Goal: Task Accomplishment & Management: Manage account settings

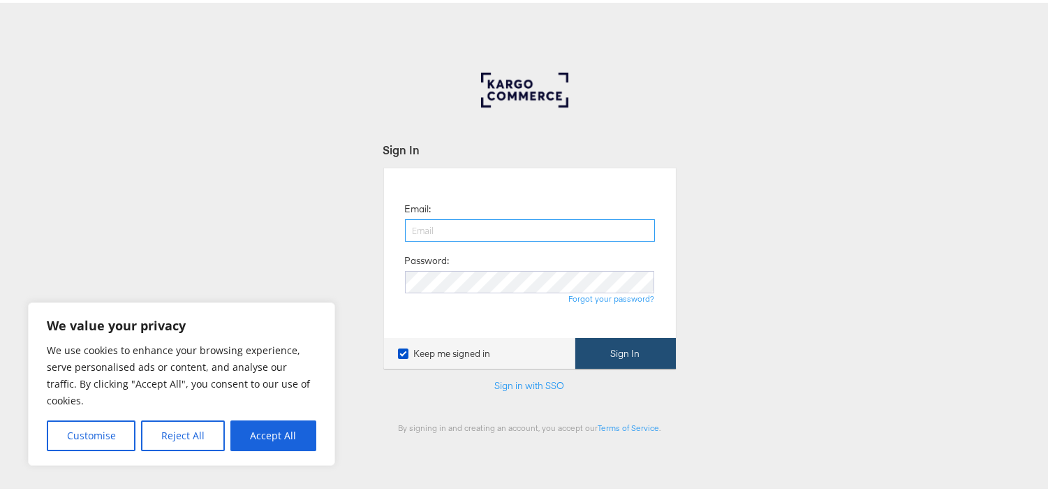
type input "aparna.doniparthi@kargo.com"
click at [616, 354] on button "Sign In" at bounding box center [625, 350] width 101 height 31
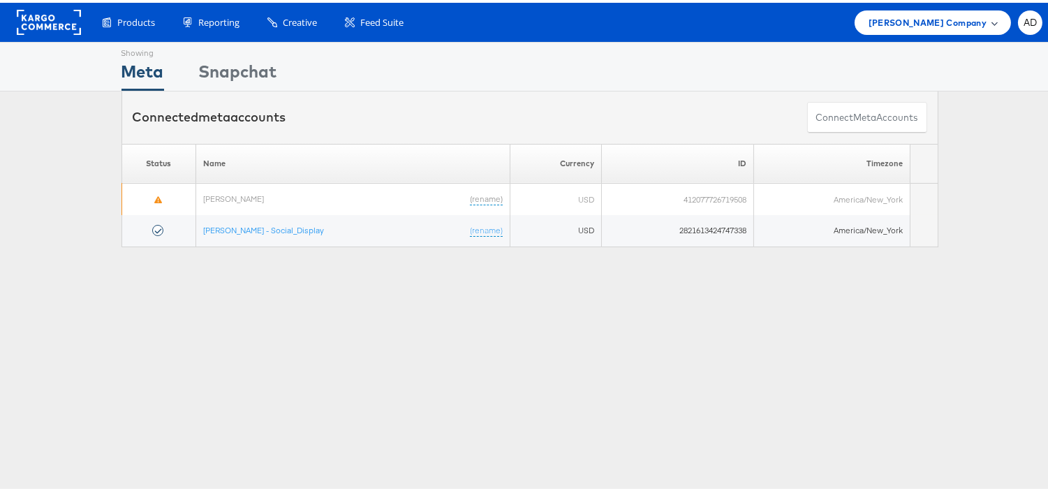
click at [940, 27] on div "Belk Company" at bounding box center [932, 20] width 156 height 24
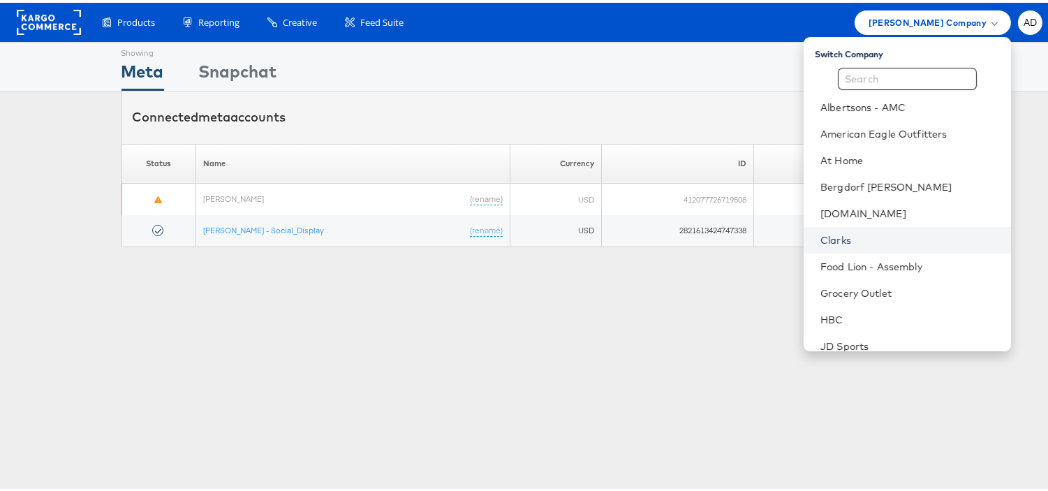
click at [820, 236] on link "Clarks" at bounding box center [909, 237] width 179 height 14
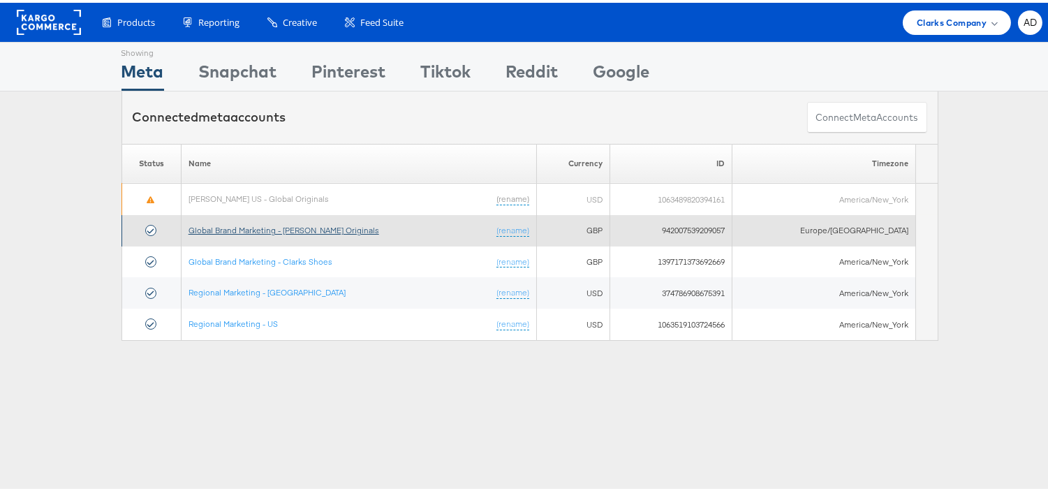
click at [328, 230] on link "Global Brand Marketing - [PERSON_NAME] Originals" at bounding box center [283, 227] width 191 height 10
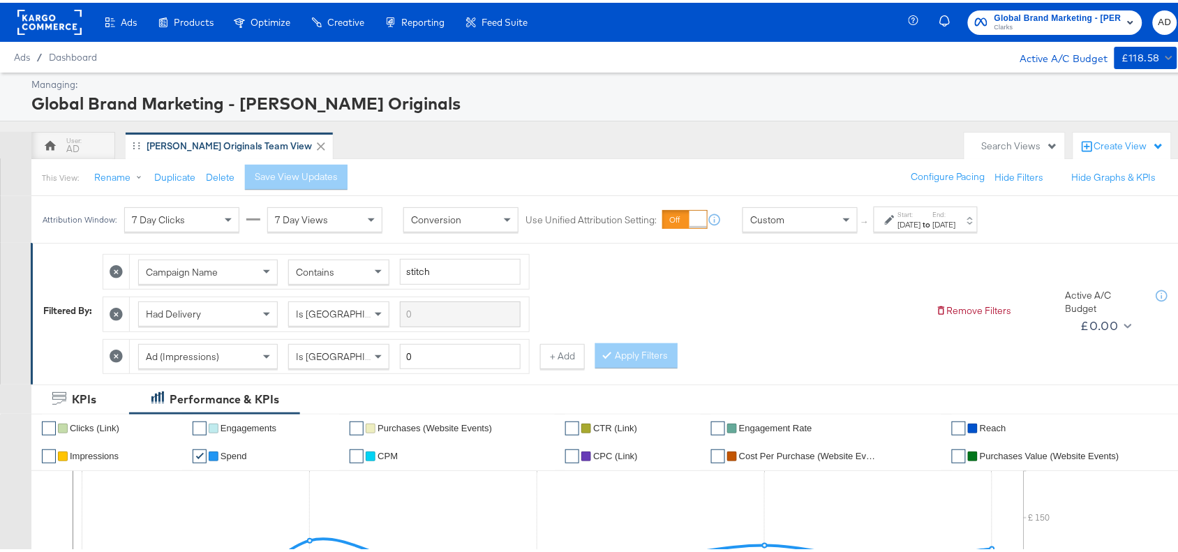
click at [921, 217] on div "Oct 1st 2025" at bounding box center [909, 221] width 23 height 11
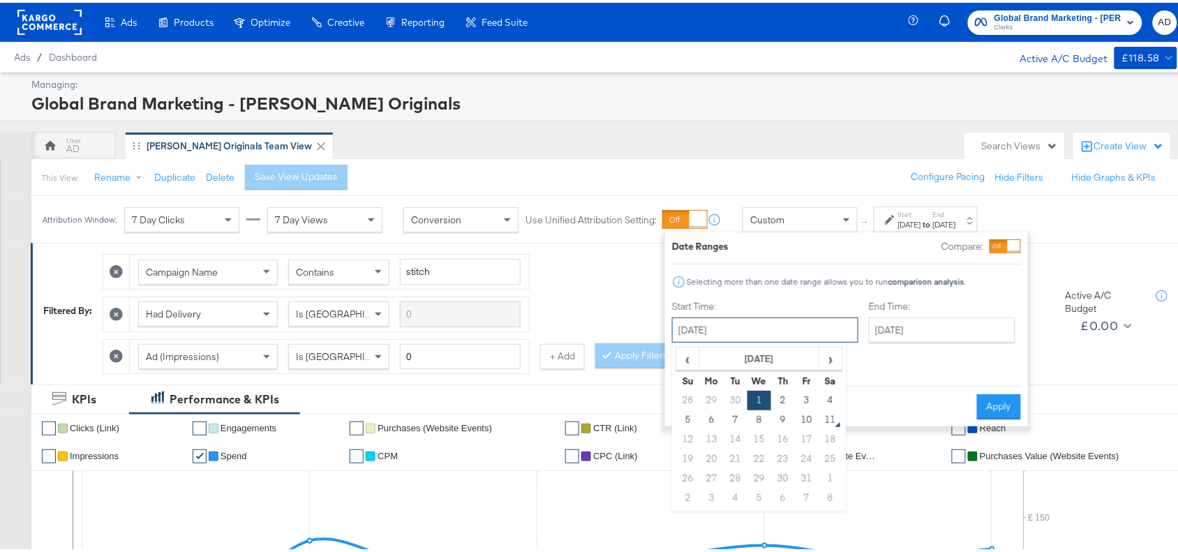
click at [743, 326] on input "[DATE]" at bounding box center [765, 327] width 186 height 25
click at [759, 416] on td "8" at bounding box center [760, 418] width 24 height 20
click at [772, 329] on input "October 8th 2025" at bounding box center [766, 327] width 186 height 25
click at [783, 417] on td "9" at bounding box center [784, 418] width 24 height 20
type input "October 9th 2025"
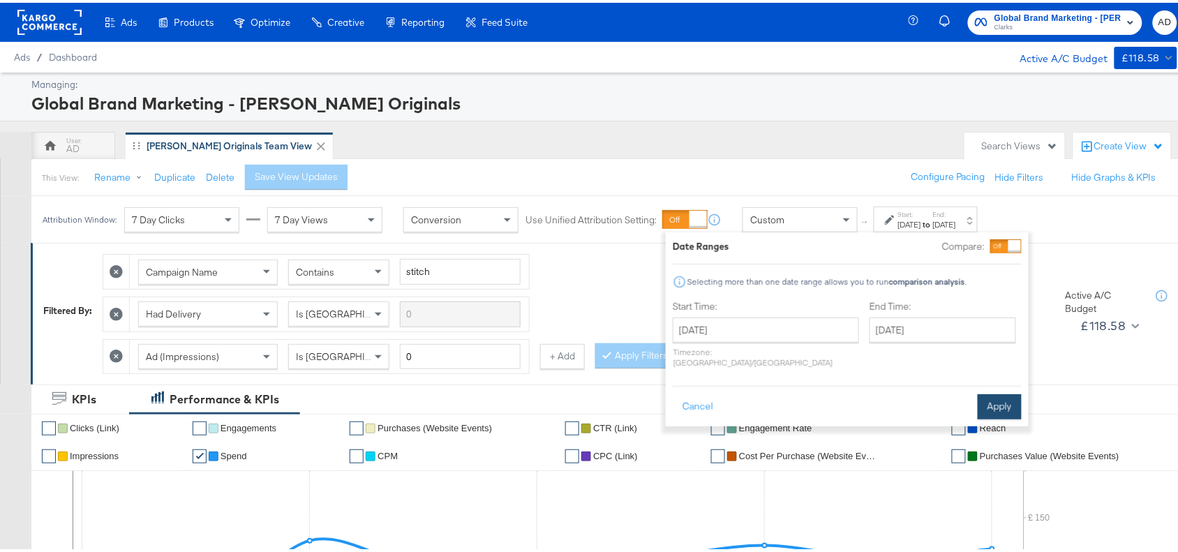
click at [1012, 392] on button "Apply" at bounding box center [1000, 404] width 44 height 25
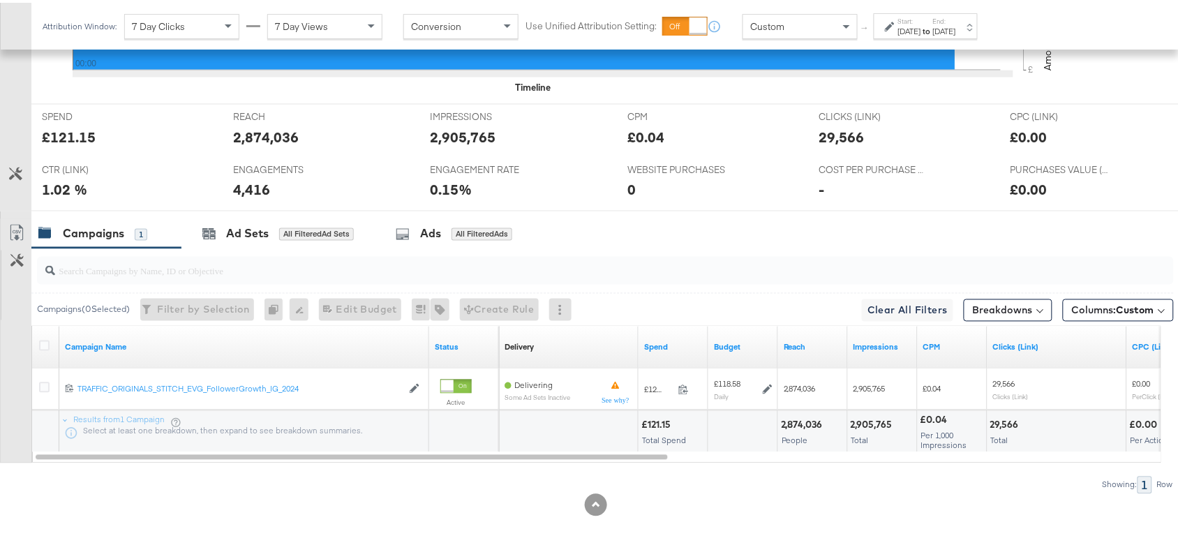
scroll to position [614, 0]
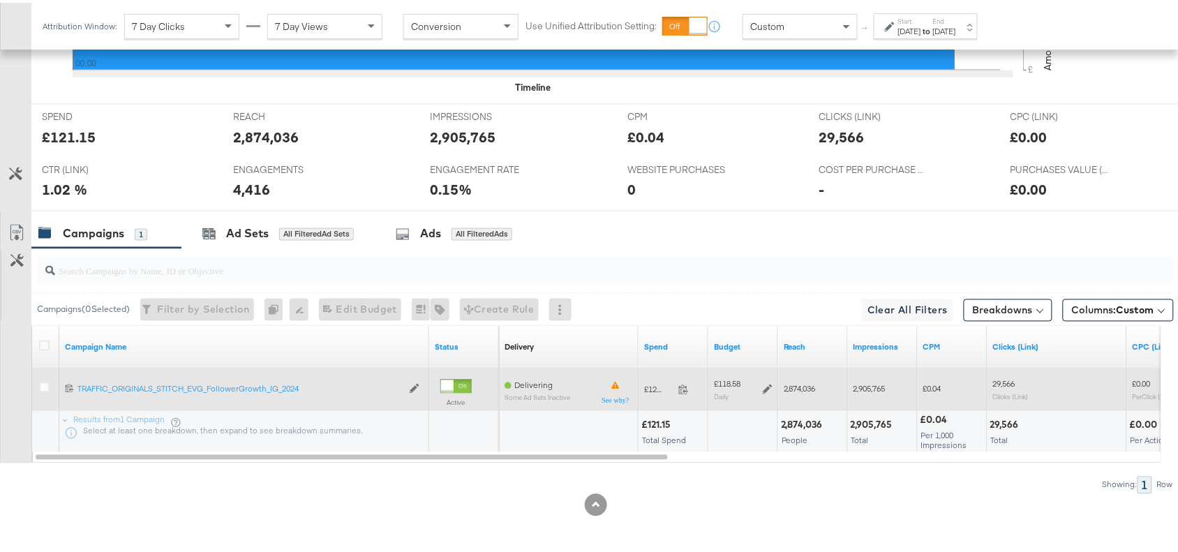
click at [685, 393] on span at bounding box center [688, 389] width 30 height 10
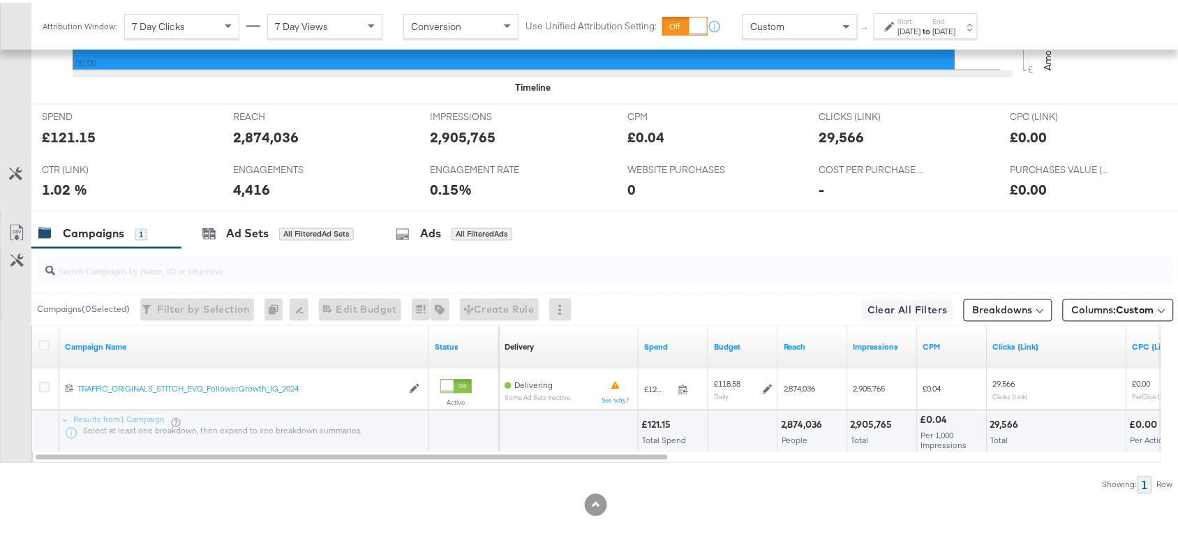
click at [965, 12] on div "Start: Oct 9th 2025 to End: Oct 9th 2025" at bounding box center [926, 23] width 104 height 26
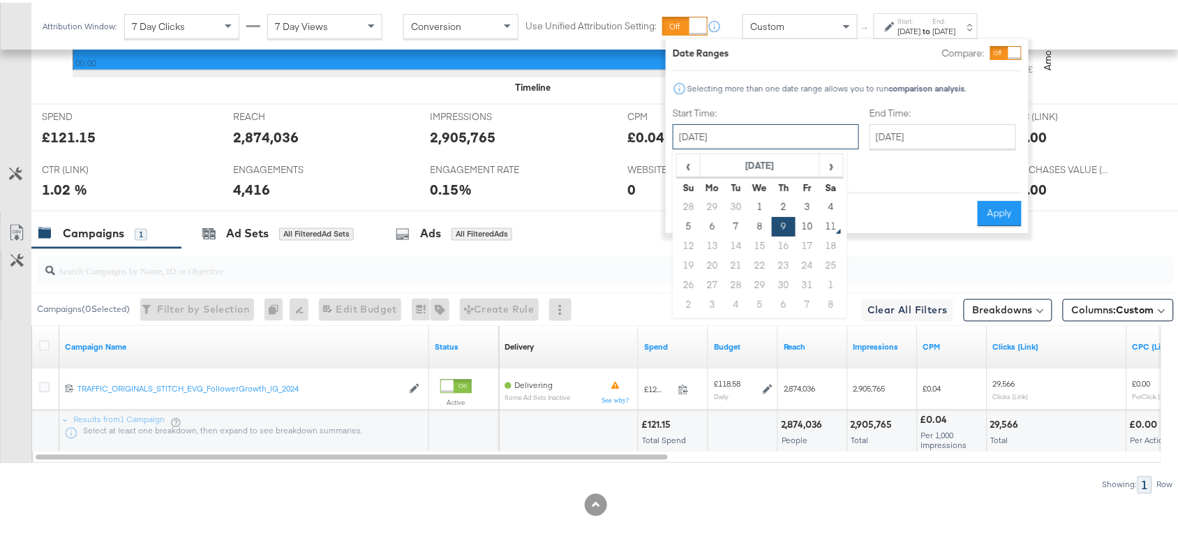
click at [727, 135] on input "[DATE]" at bounding box center [766, 133] width 186 height 25
click at [805, 228] on td "10" at bounding box center [808, 224] width 24 height 20
type input "[DATE]"
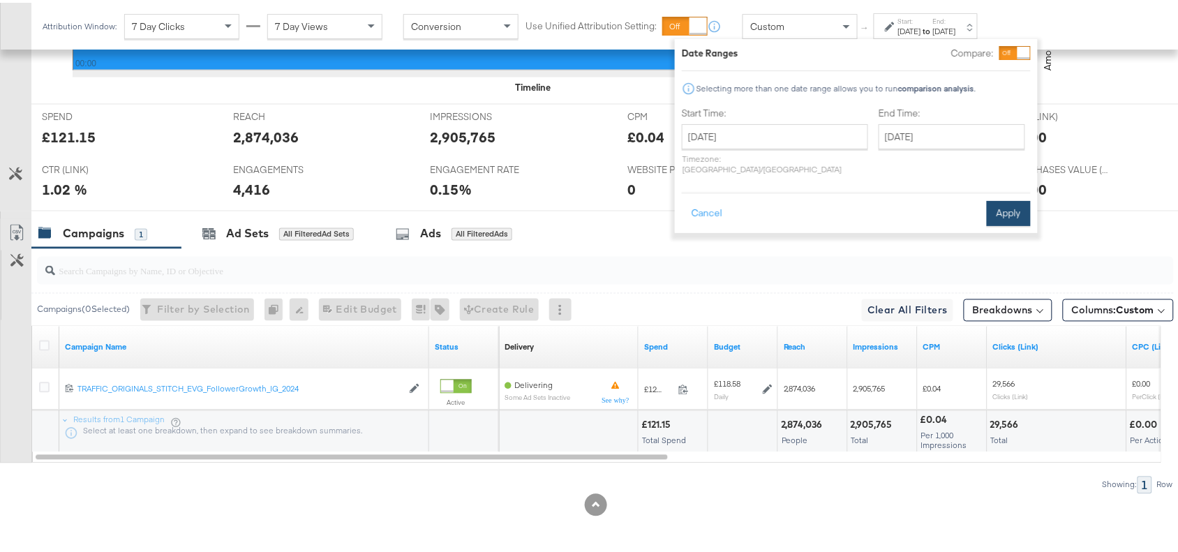
click at [1000, 210] on button "Apply" at bounding box center [1009, 210] width 44 height 25
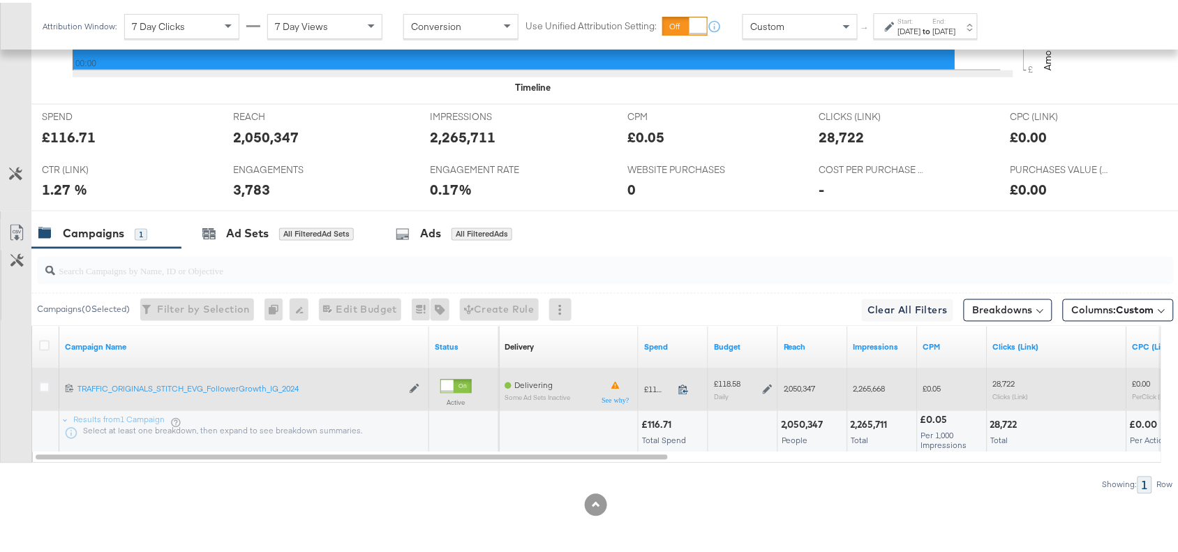
click at [685, 385] on icon at bounding box center [684, 387] width 10 height 10
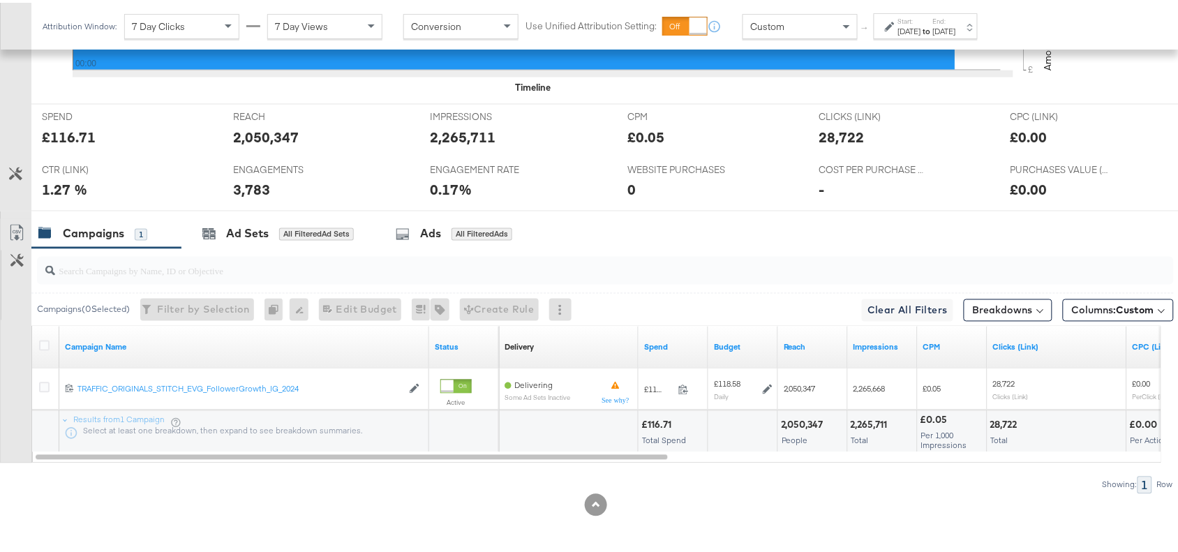
scroll to position [0, 0]
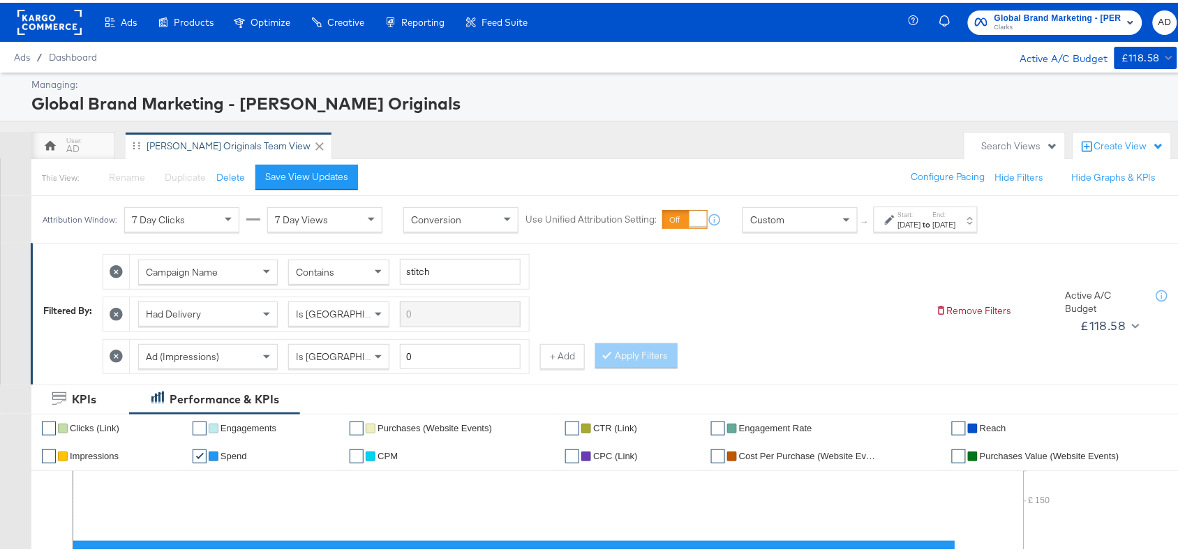
click at [1018, 34] on div "Global Brand Marketing - Clarks Originals Clarks AD" at bounding box center [1053, 19] width 278 height 39
click at [1041, 16] on span "Global Brand Marketing - Clarks Originals" at bounding box center [1058, 15] width 127 height 15
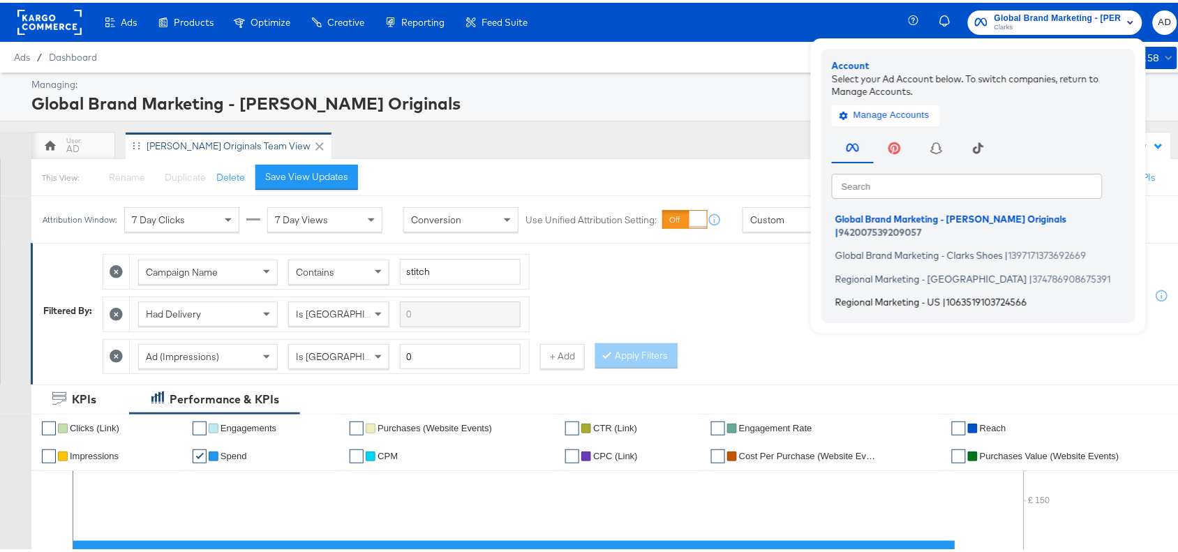
click at [855, 294] on span "Regional Marketing - US" at bounding box center [888, 299] width 105 height 11
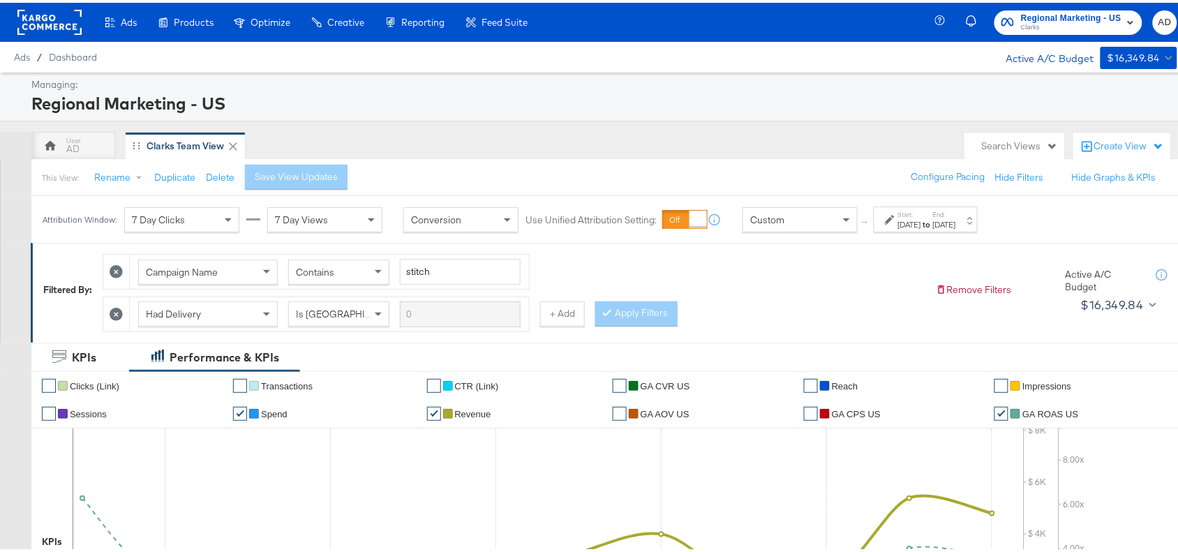
click at [956, 220] on div "[DATE]" at bounding box center [944, 221] width 23 height 11
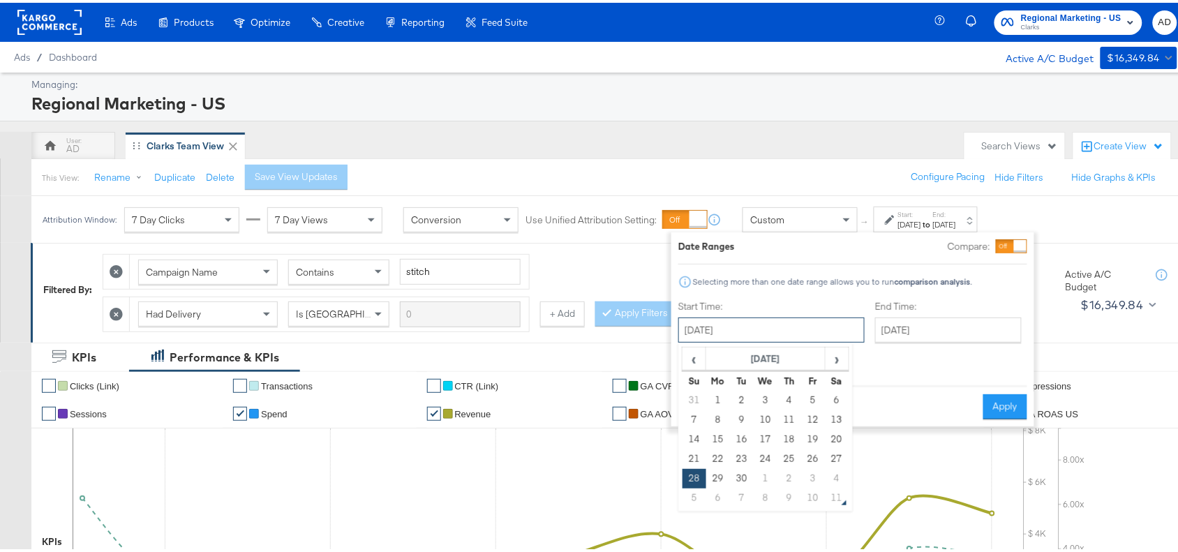
click at [794, 329] on input "September 28th 2025" at bounding box center [772, 327] width 186 height 25
click at [831, 357] on span "›" at bounding box center [837, 356] width 22 height 21
click at [766, 419] on td "8" at bounding box center [766, 418] width 24 height 20
type input "October 8th 2025"
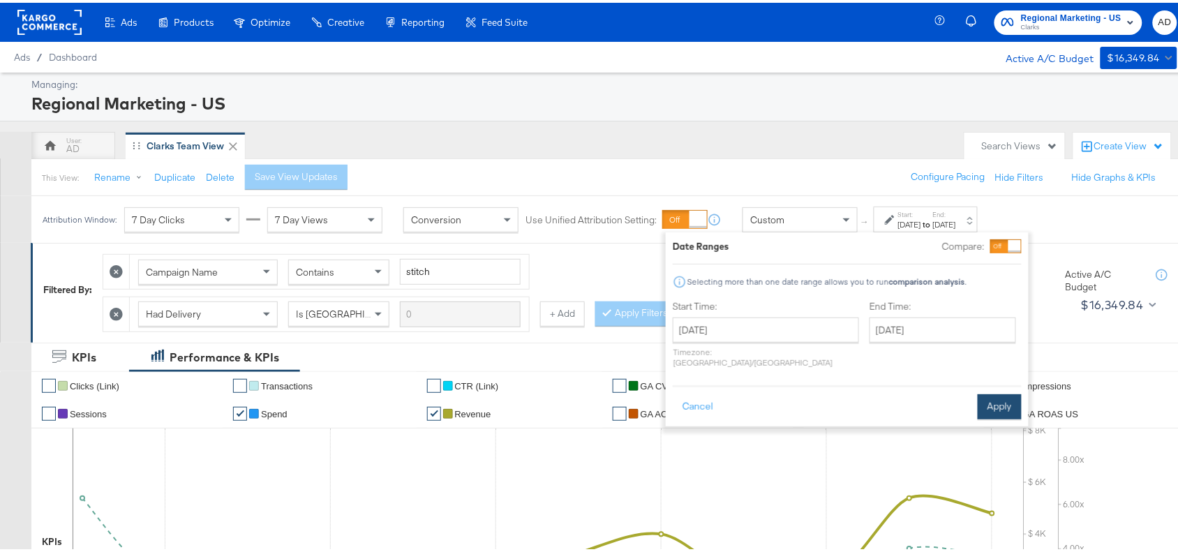
click at [997, 400] on button "Apply" at bounding box center [1000, 404] width 44 height 25
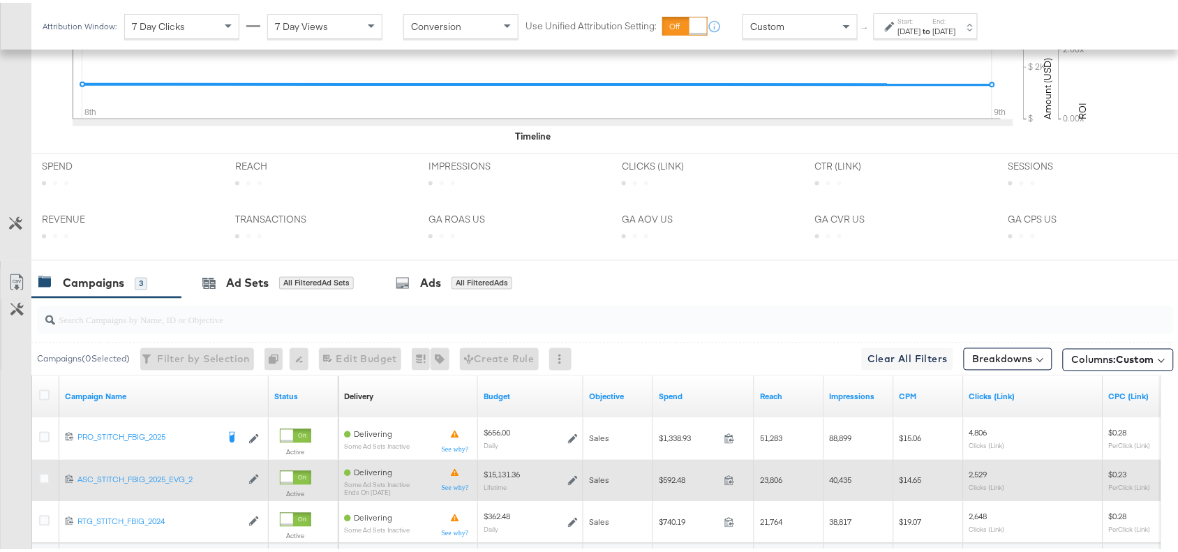
scroll to position [655, 0]
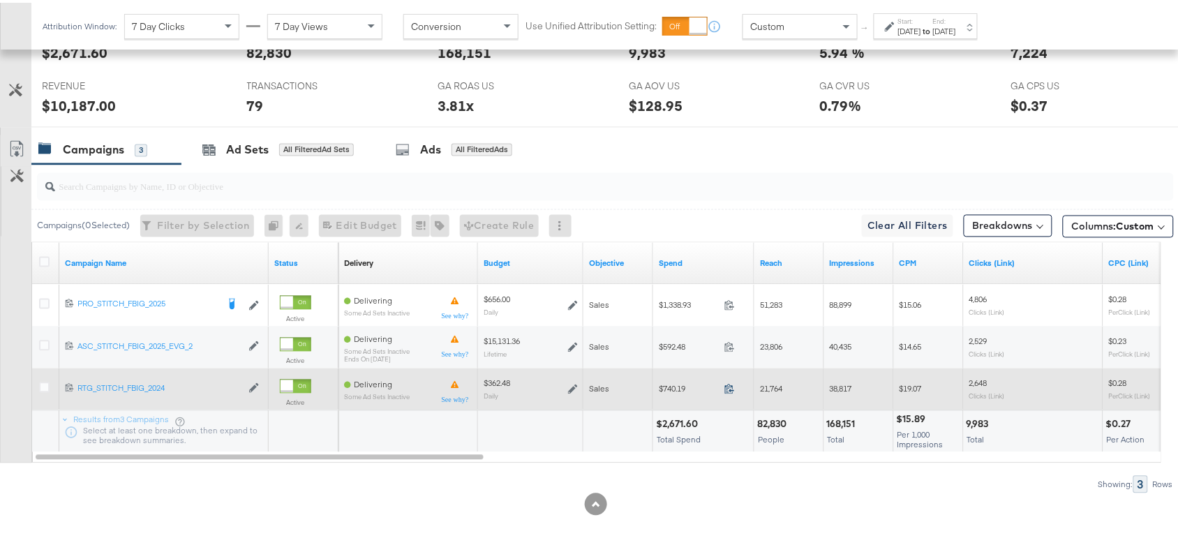
click at [733, 385] on icon at bounding box center [729, 387] width 9 height 10
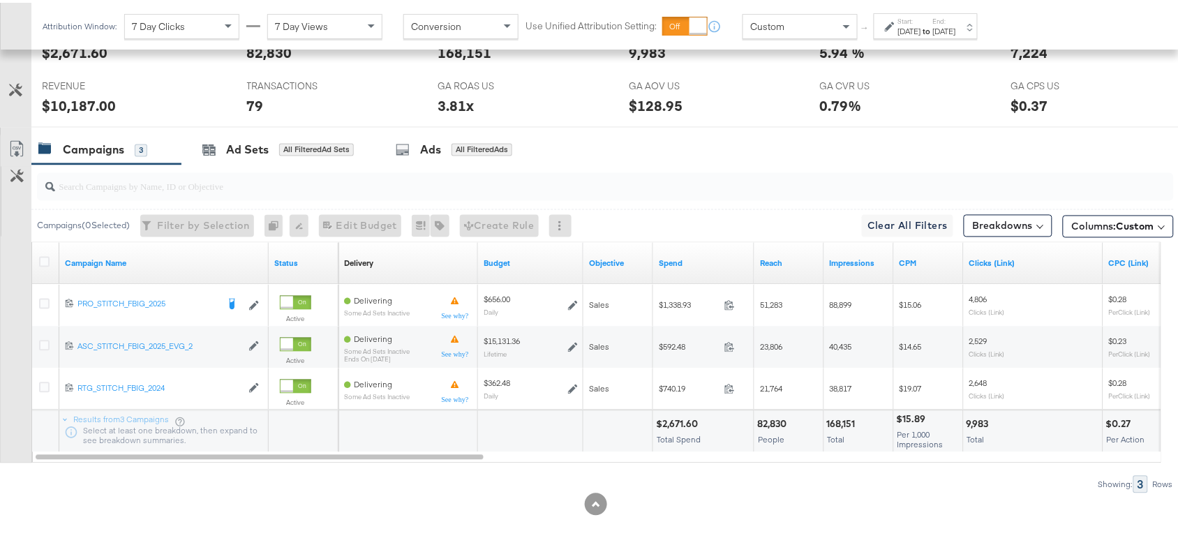
click at [933, 26] on strong "to" at bounding box center [927, 28] width 12 height 10
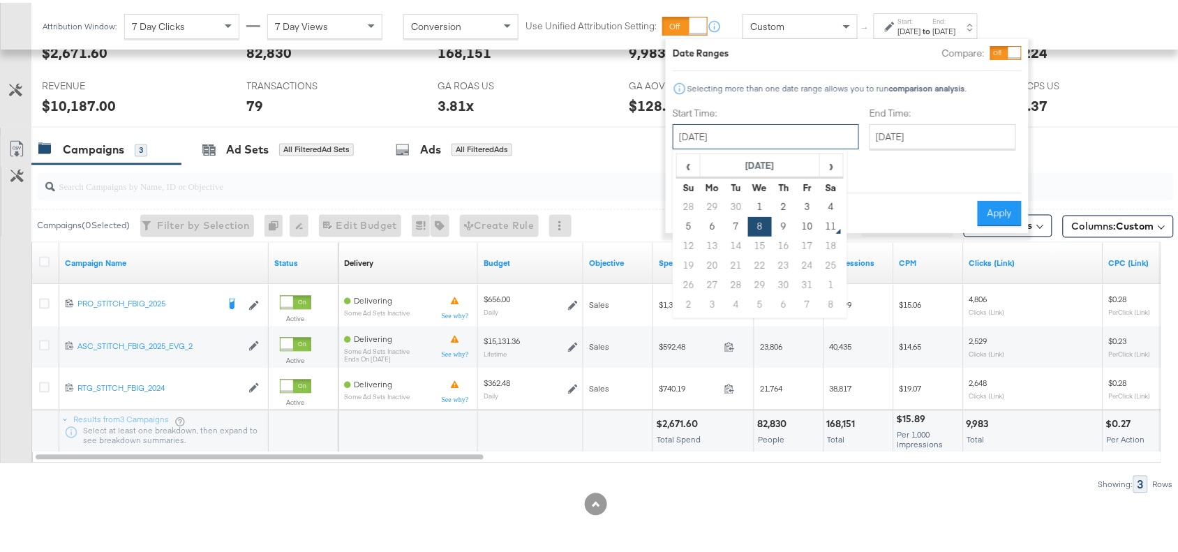
click at [793, 131] on input "October 8th 2025" at bounding box center [766, 133] width 186 height 25
click at [783, 230] on td "9" at bounding box center [784, 224] width 24 height 20
type input "October 9th 2025"
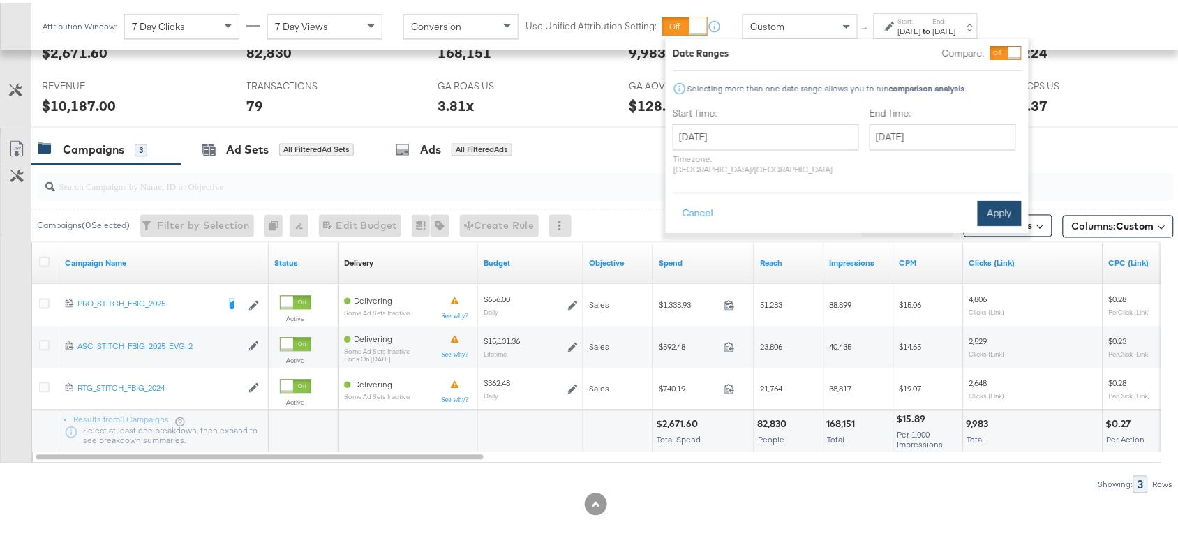
click at [993, 201] on button "Apply" at bounding box center [1000, 210] width 44 height 25
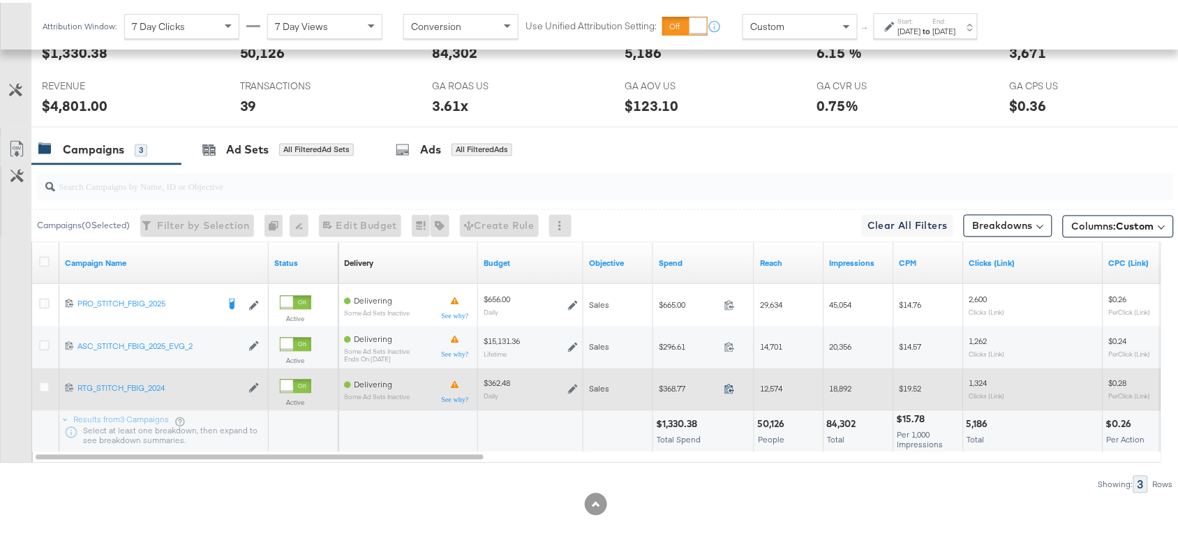
click at [733, 391] on icon at bounding box center [730, 386] width 10 height 10
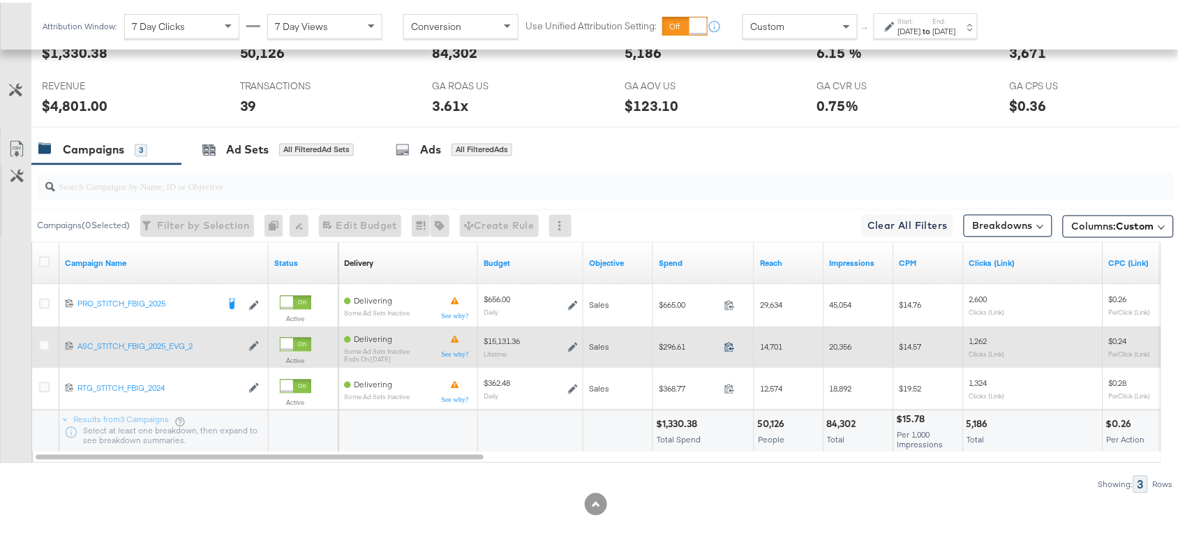
click at [730, 342] on icon at bounding box center [730, 344] width 10 height 10
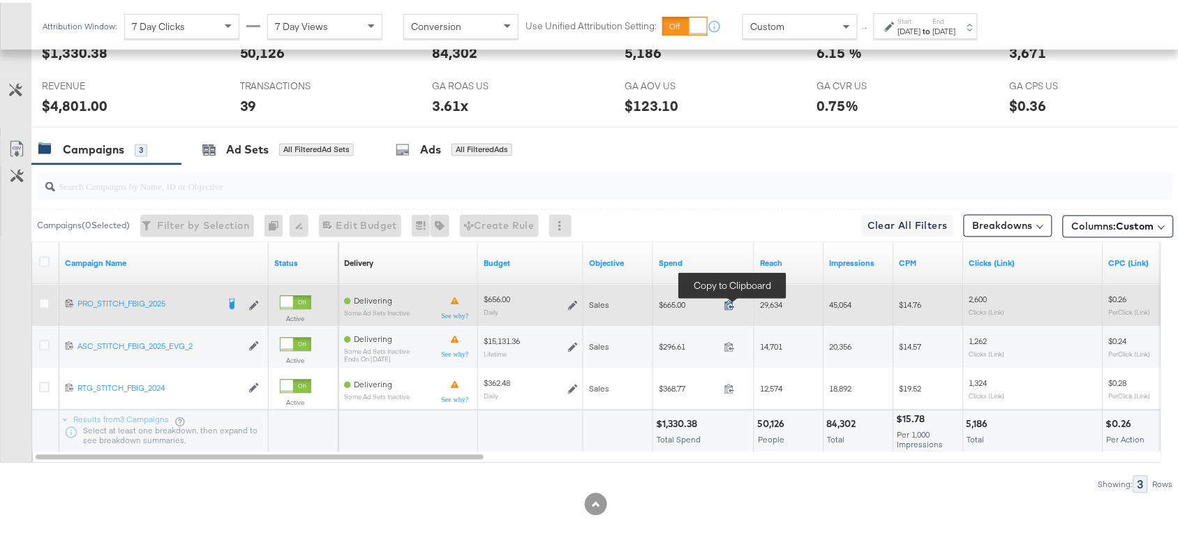
click at [731, 302] on icon at bounding box center [730, 302] width 10 height 10
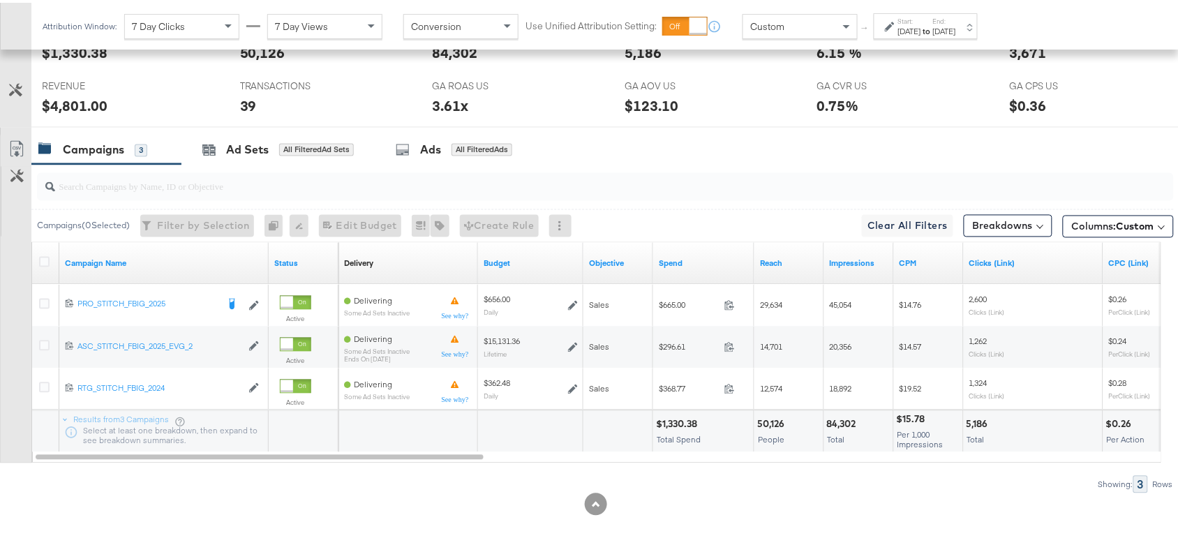
click at [933, 34] on div "to" at bounding box center [927, 28] width 12 height 11
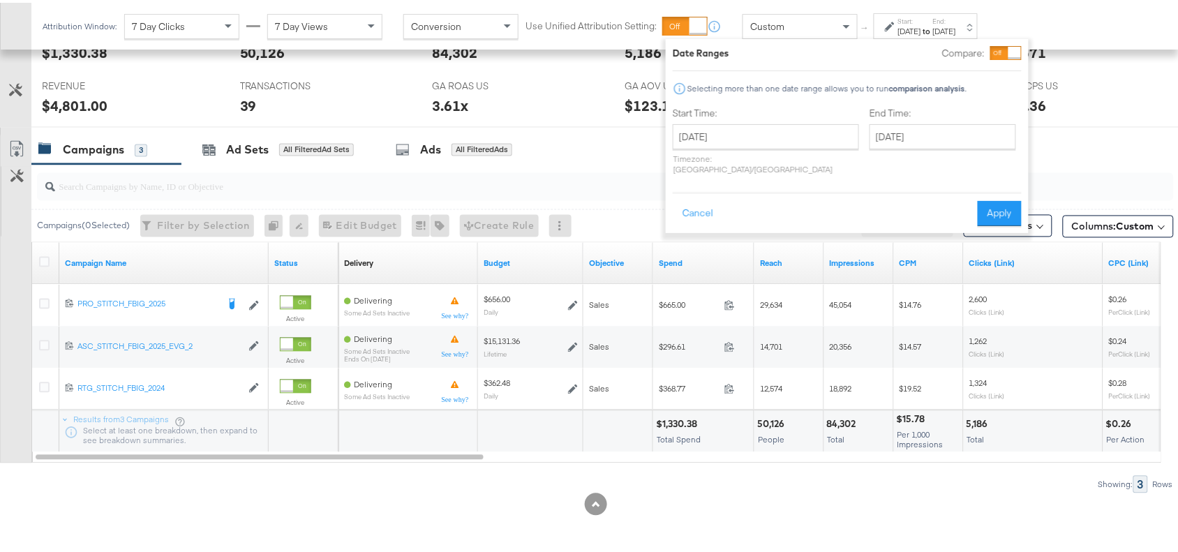
click at [750, 151] on p "Timezone: Asia/Calcutta" at bounding box center [766, 161] width 186 height 21
click at [778, 136] on input "[DATE]" at bounding box center [766, 133] width 186 height 25
click at [803, 221] on td "10" at bounding box center [808, 224] width 24 height 20
type input "[DATE]"
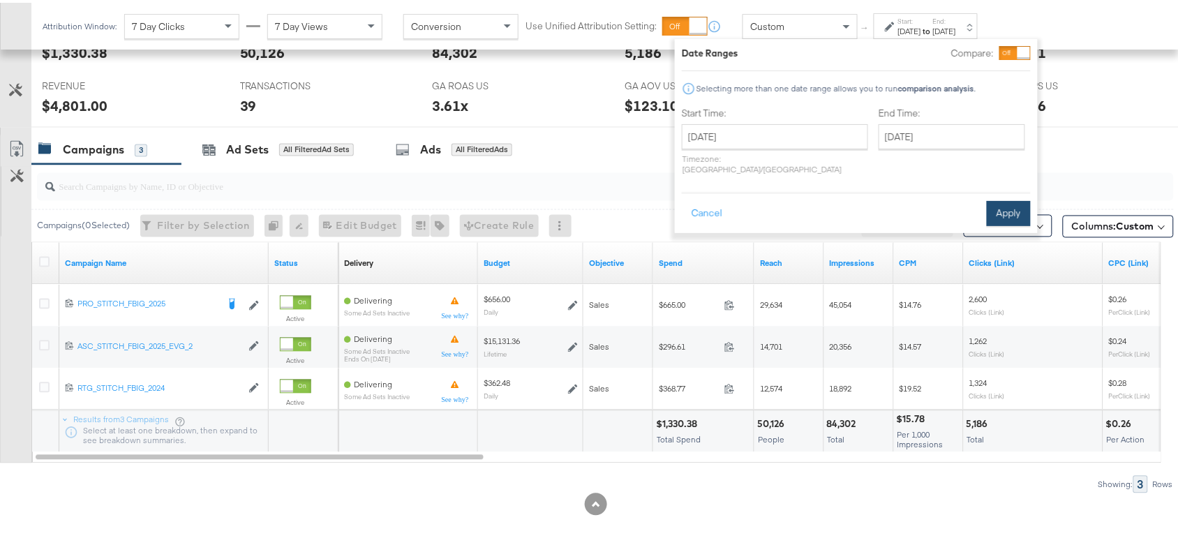
click at [1002, 198] on button "Apply" at bounding box center [1009, 210] width 44 height 25
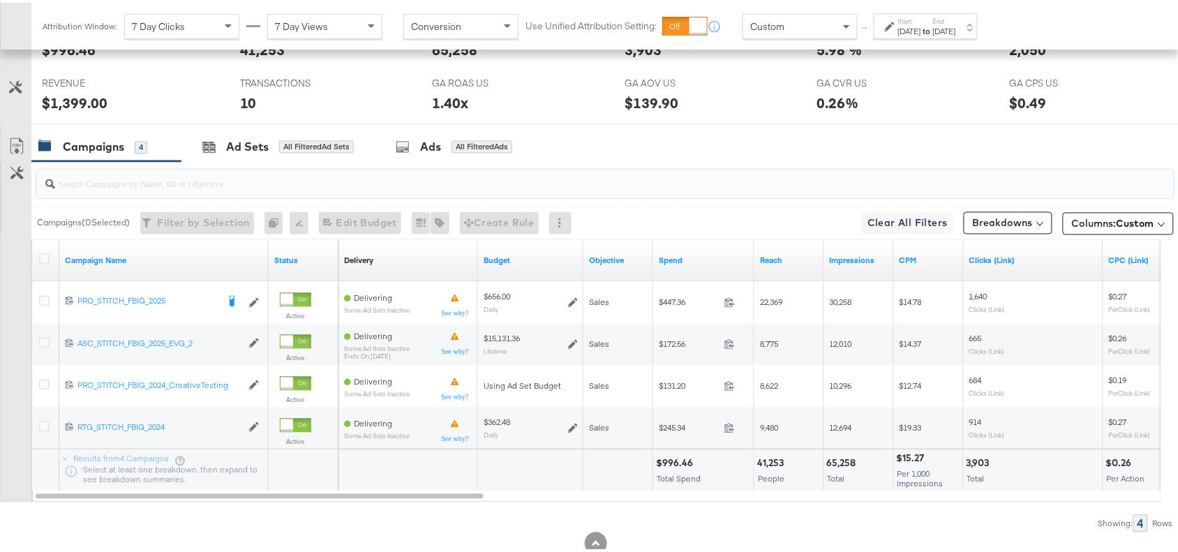
click at [846, 176] on input "search" at bounding box center [563, 175] width 1016 height 27
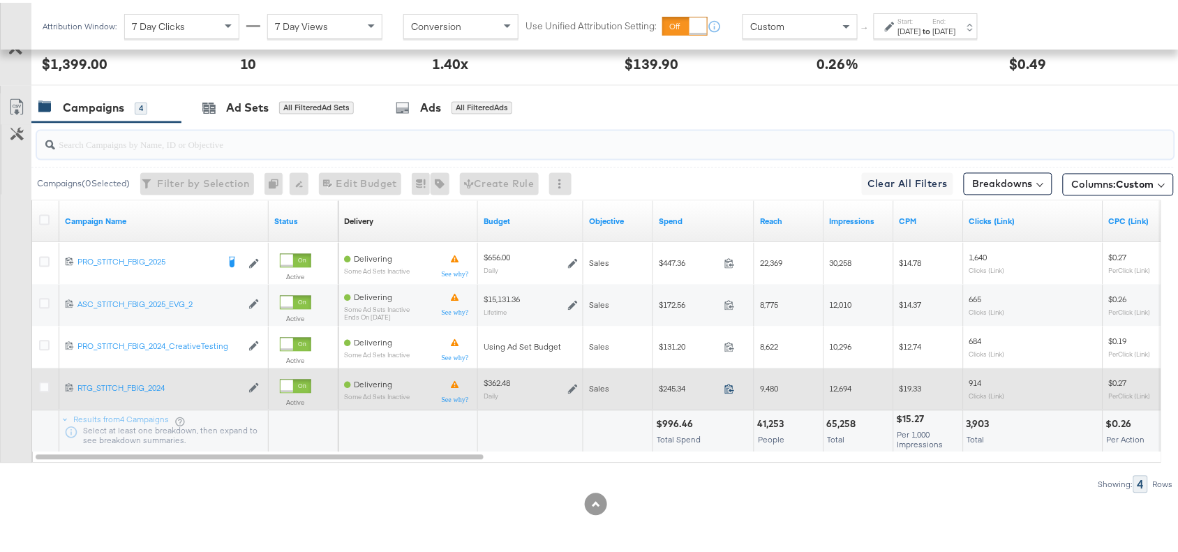
click at [732, 390] on icon at bounding box center [730, 386] width 10 height 10
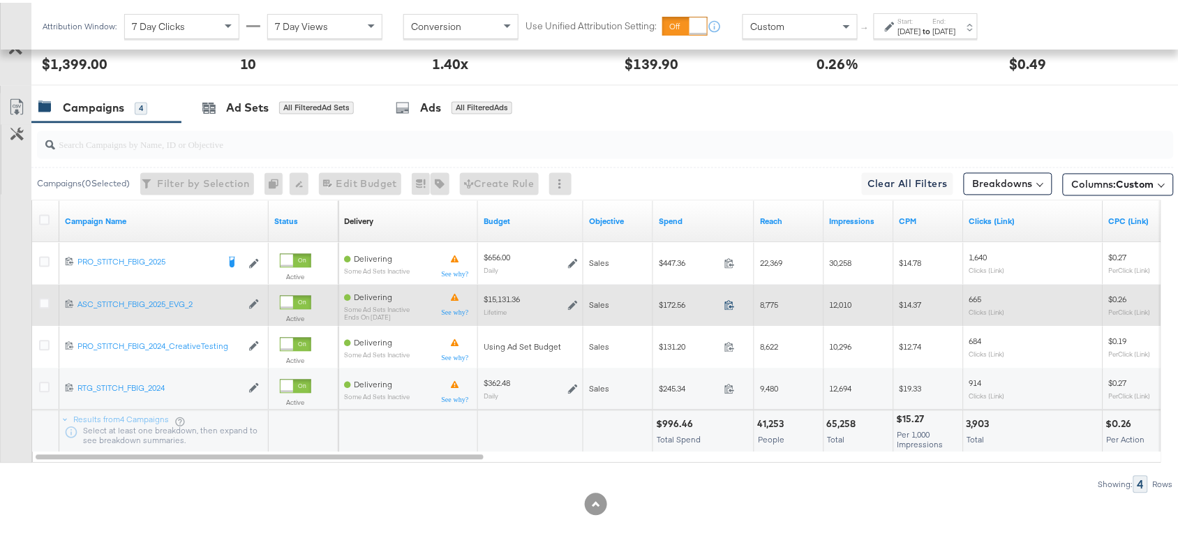
click at [727, 304] on icon at bounding box center [730, 302] width 10 height 10
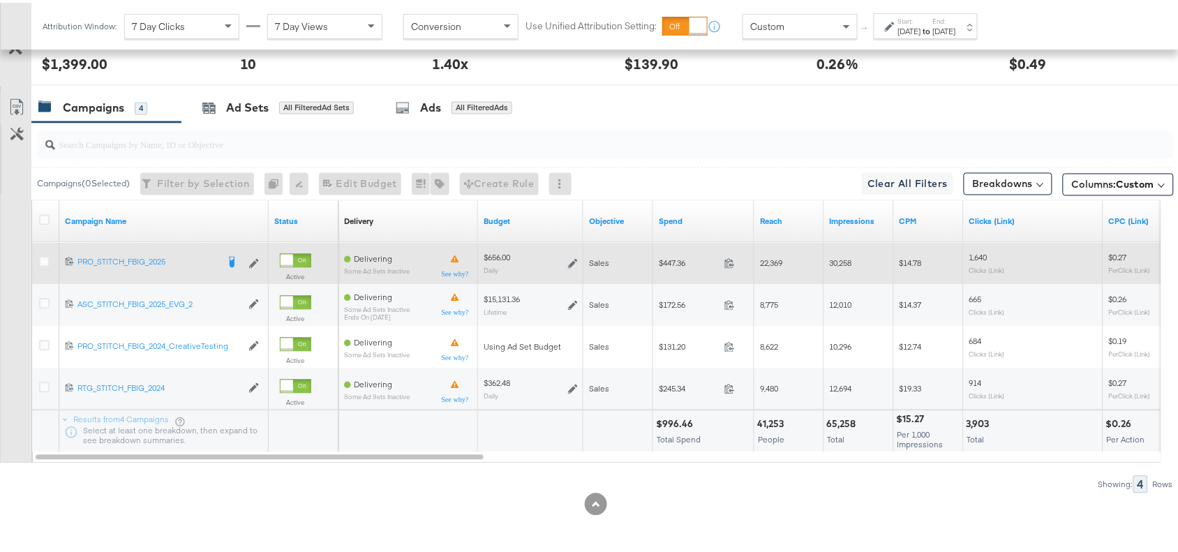
click at [729, 269] on div "$447.36 447.36" at bounding box center [703, 261] width 101 height 22
click at [729, 263] on icon at bounding box center [730, 260] width 10 height 10
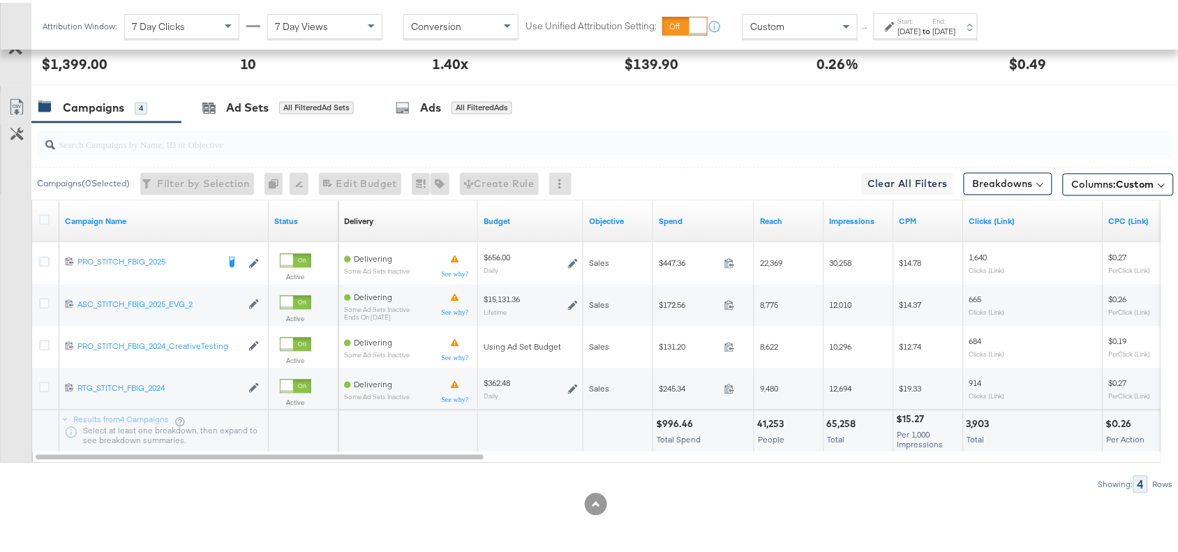
drag, startPoint x: 128, startPoint y: 350, endPoint x: 599, endPoint y: 112, distance: 527.9
click at [599, 112] on div "Campaigns 4 Ad Sets All Filtered Ad Sets Ads All Filtered Ads" at bounding box center [611, 106] width 1160 height 30
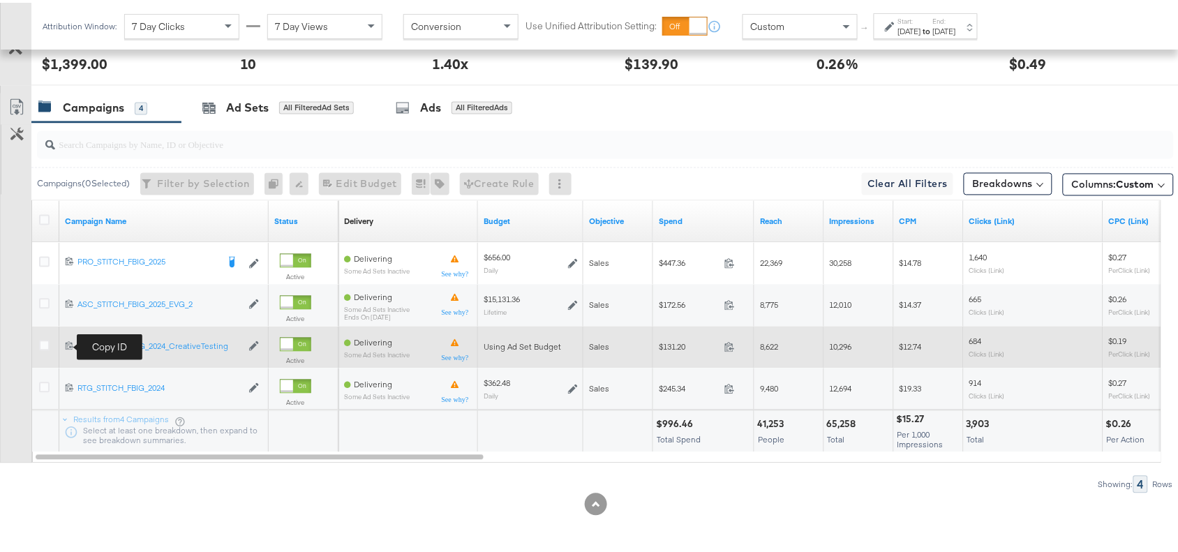
click at [67, 343] on icon at bounding box center [69, 343] width 9 height 9
click at [733, 347] on icon at bounding box center [730, 344] width 10 height 10
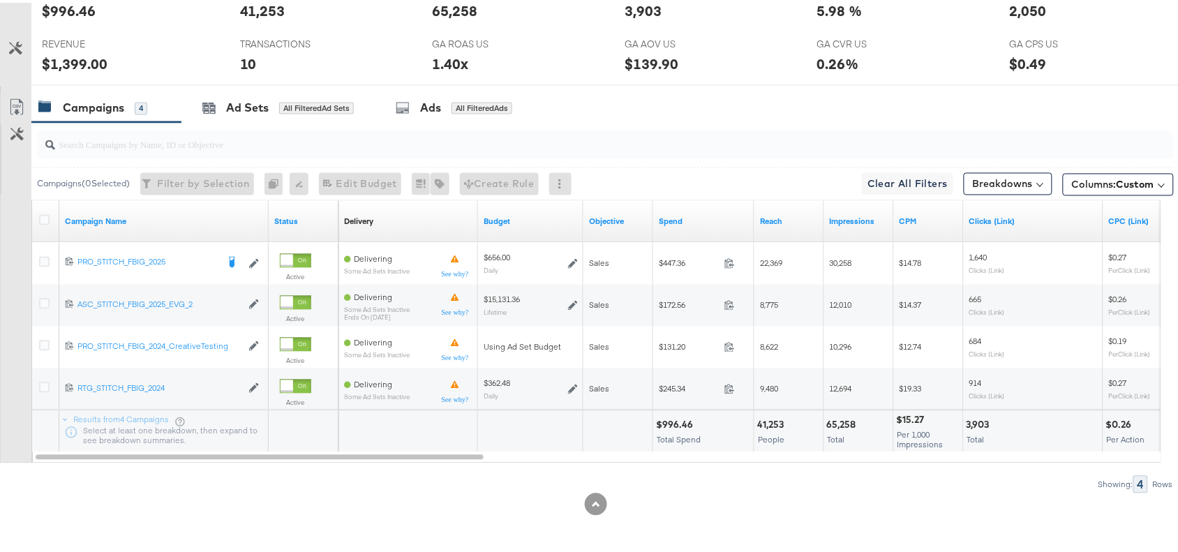
scroll to position [0, 0]
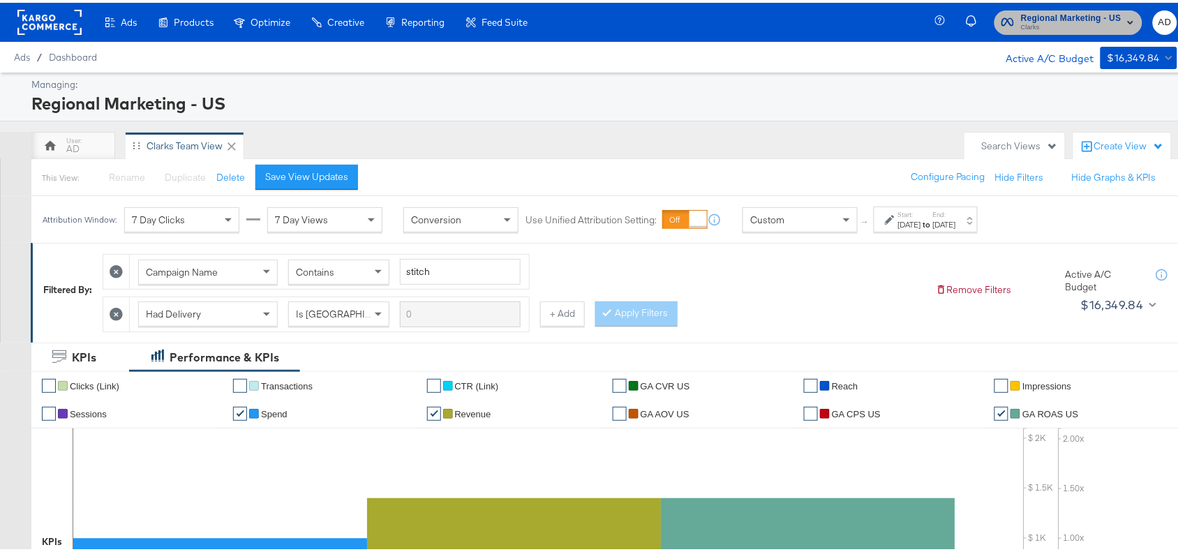
click at [1075, 24] on span "Clarks" at bounding box center [1071, 25] width 101 height 11
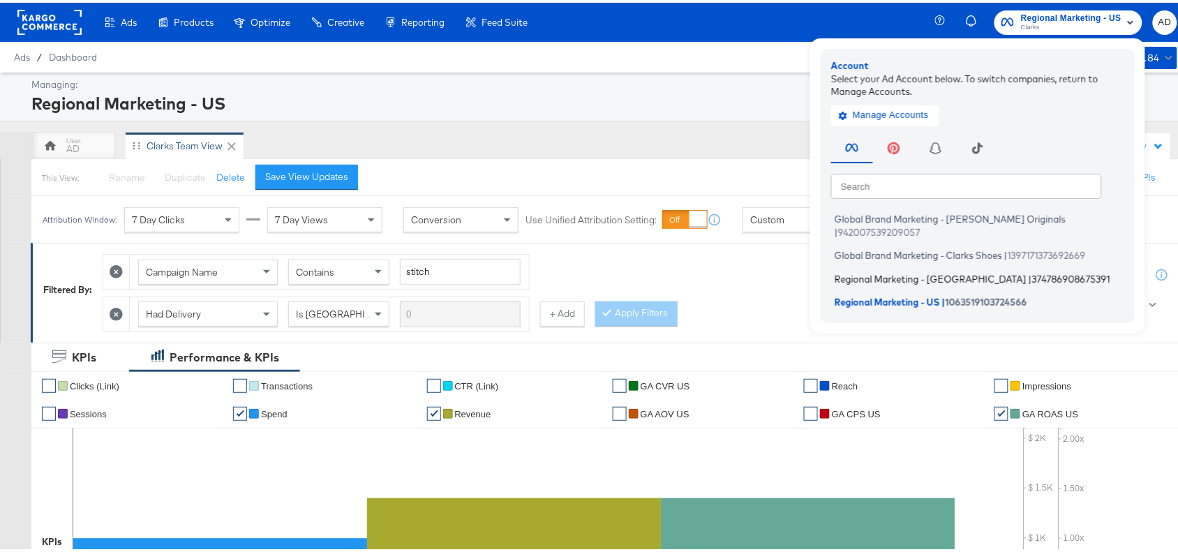
click at [881, 270] on span "Regional Marketing - [GEOGRAPHIC_DATA]" at bounding box center [931, 275] width 192 height 11
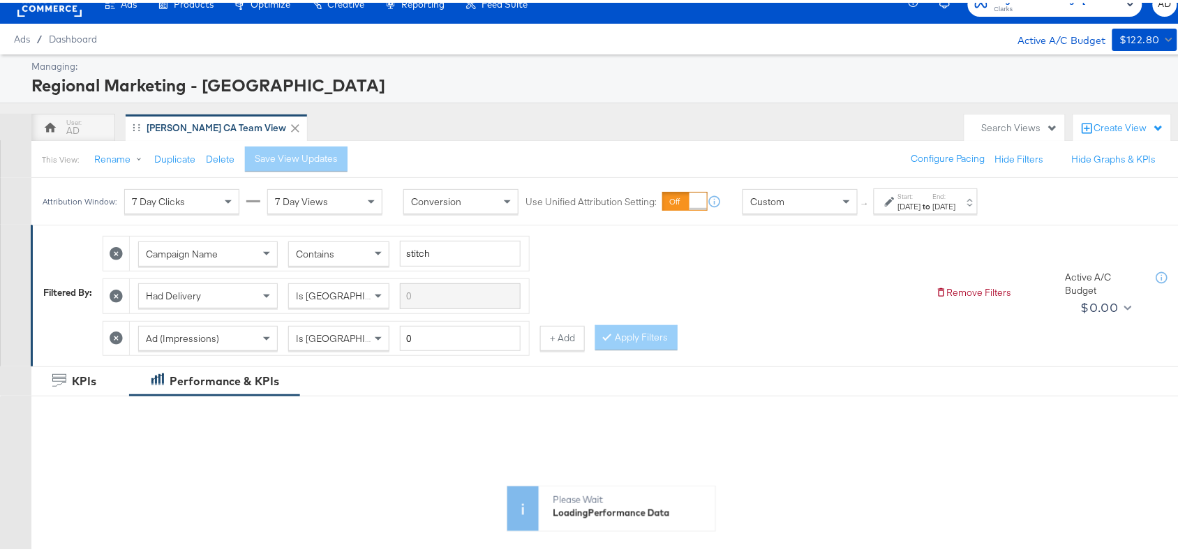
scroll to position [21, 0]
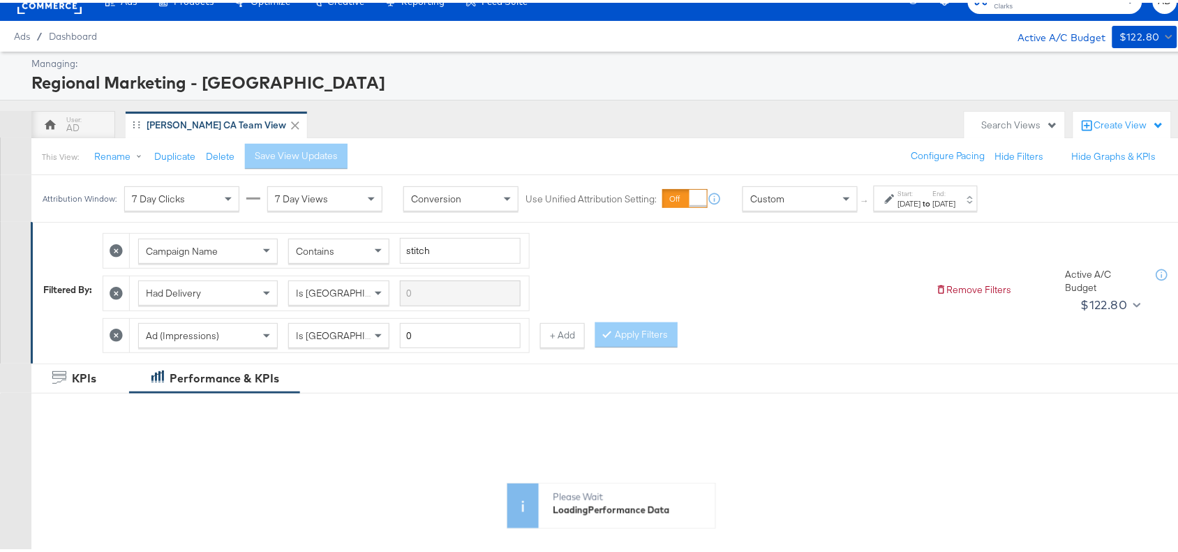
click at [921, 200] on div "[DATE]" at bounding box center [909, 200] width 23 height 11
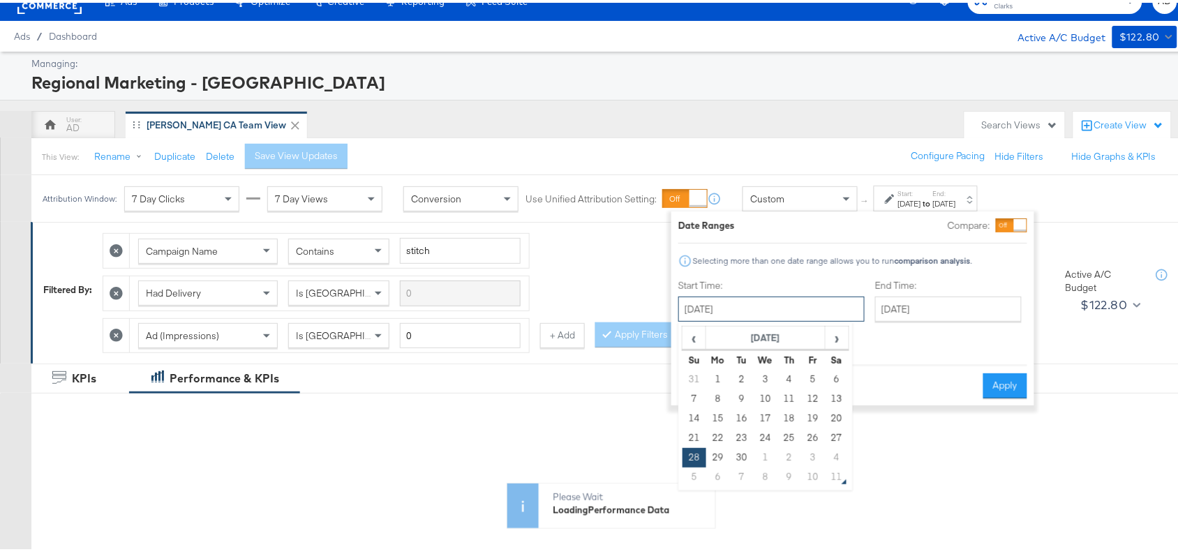
click at [761, 301] on input "September 28th 2025" at bounding box center [772, 306] width 186 height 25
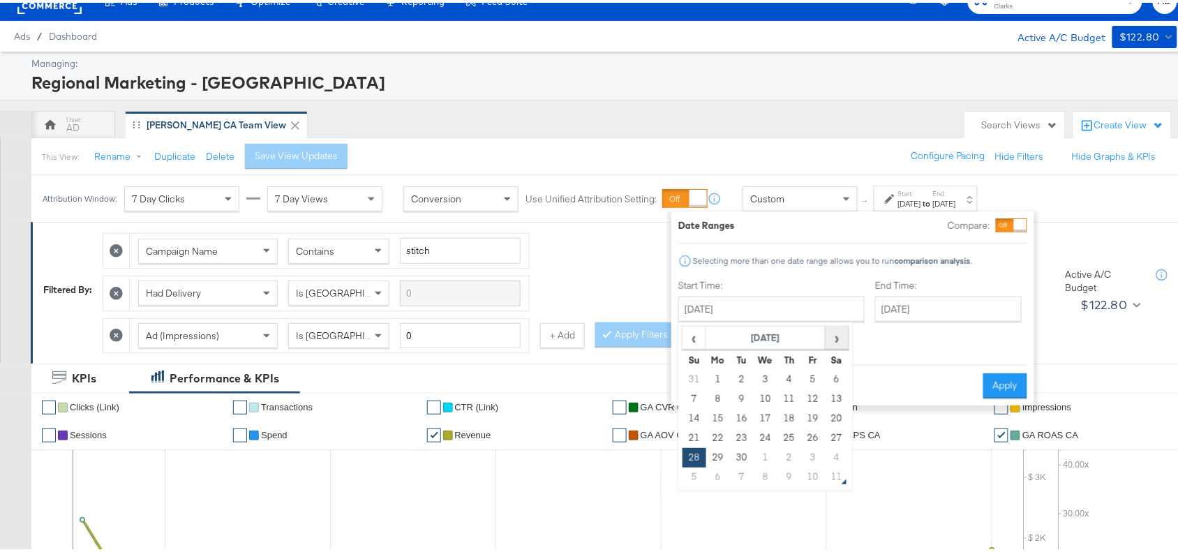
click at [836, 341] on span "›" at bounding box center [837, 335] width 22 height 21
click at [780, 399] on td "9" at bounding box center [790, 397] width 24 height 20
type input "October 9th 2025"
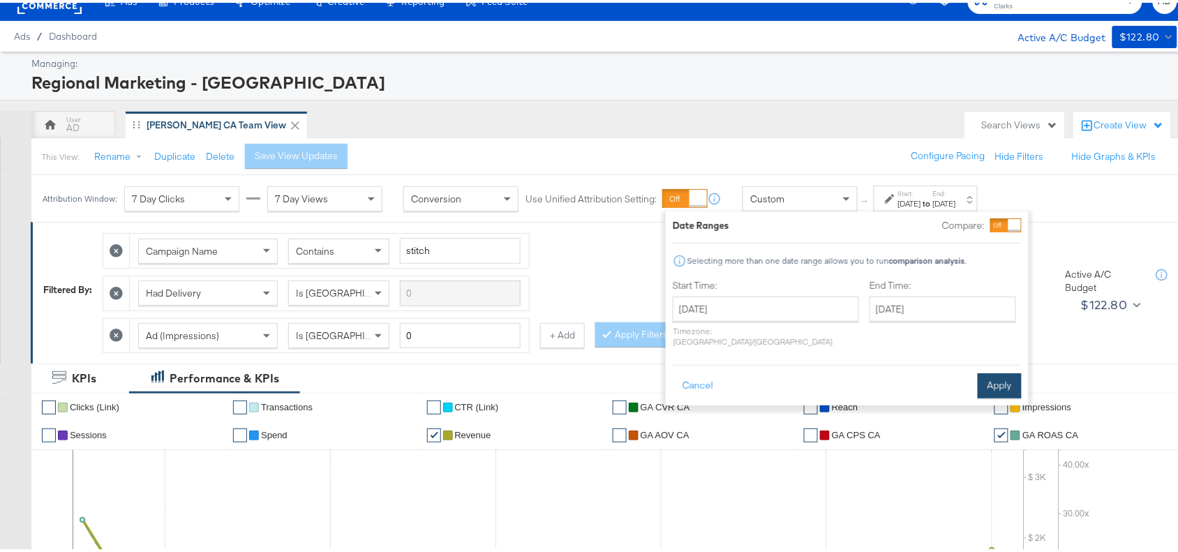
click at [999, 371] on button "Apply" at bounding box center [1000, 383] width 44 height 25
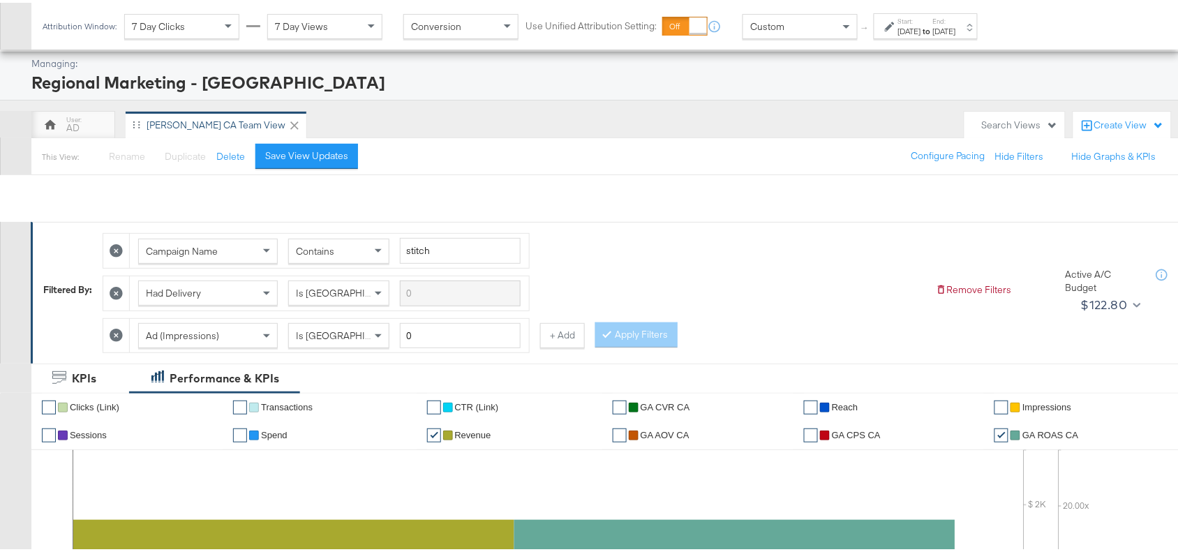
scroll to position [656, 0]
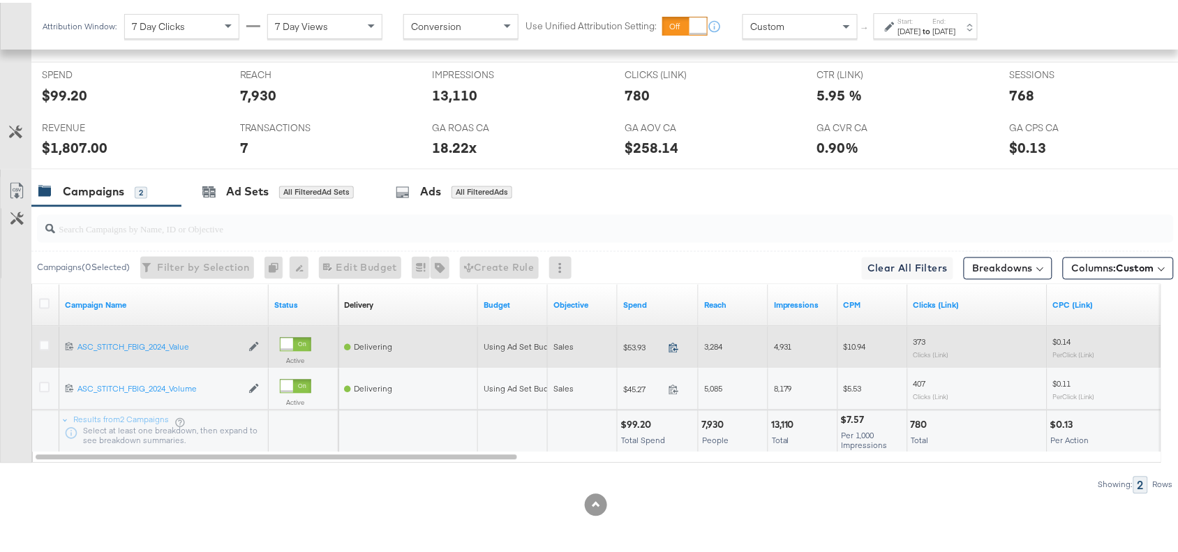
click at [675, 349] on icon at bounding box center [674, 345] width 10 height 10
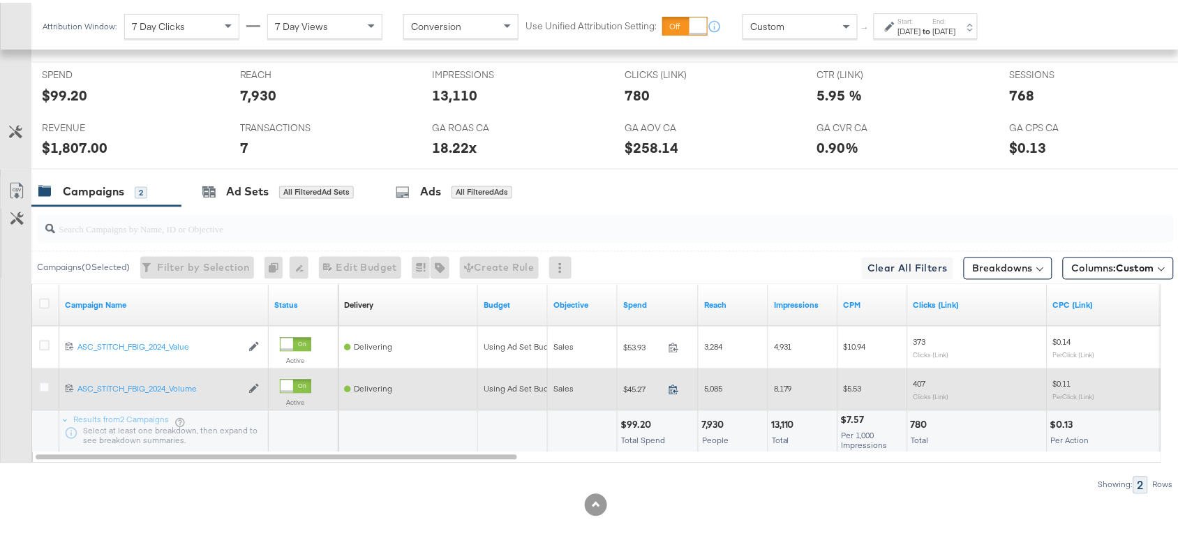
click at [672, 391] on icon at bounding box center [674, 387] width 10 height 10
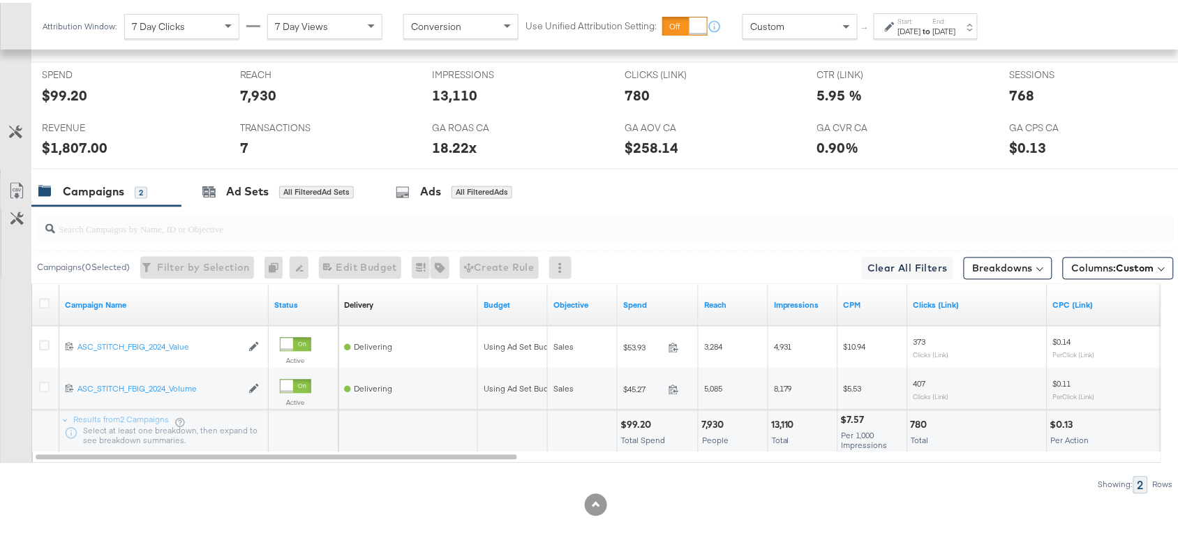
scroll to position [0, 0]
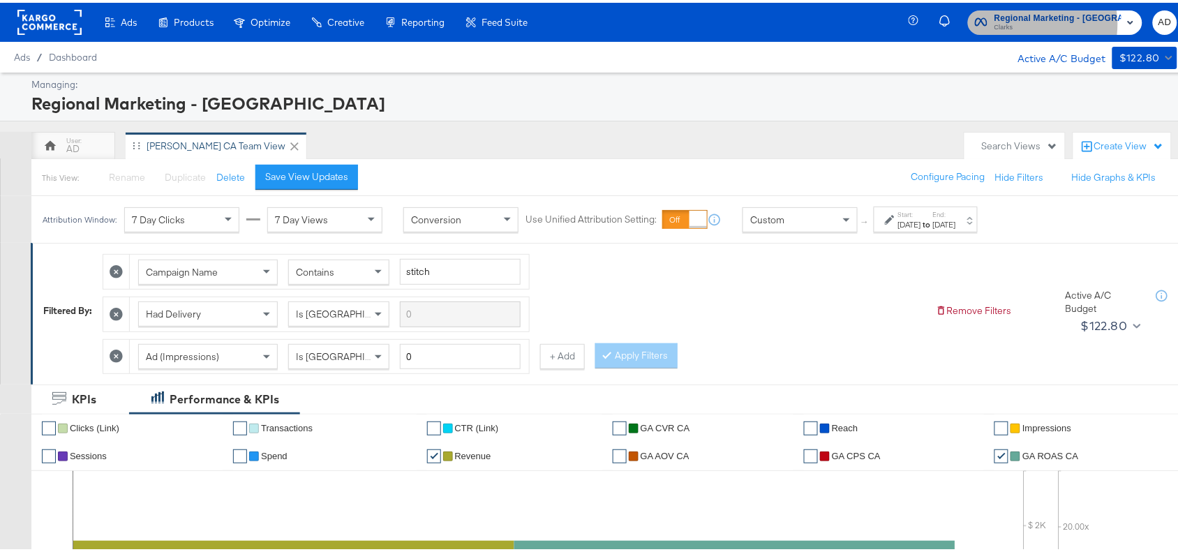
click at [1035, 21] on span "Clarks" at bounding box center [1058, 25] width 127 height 11
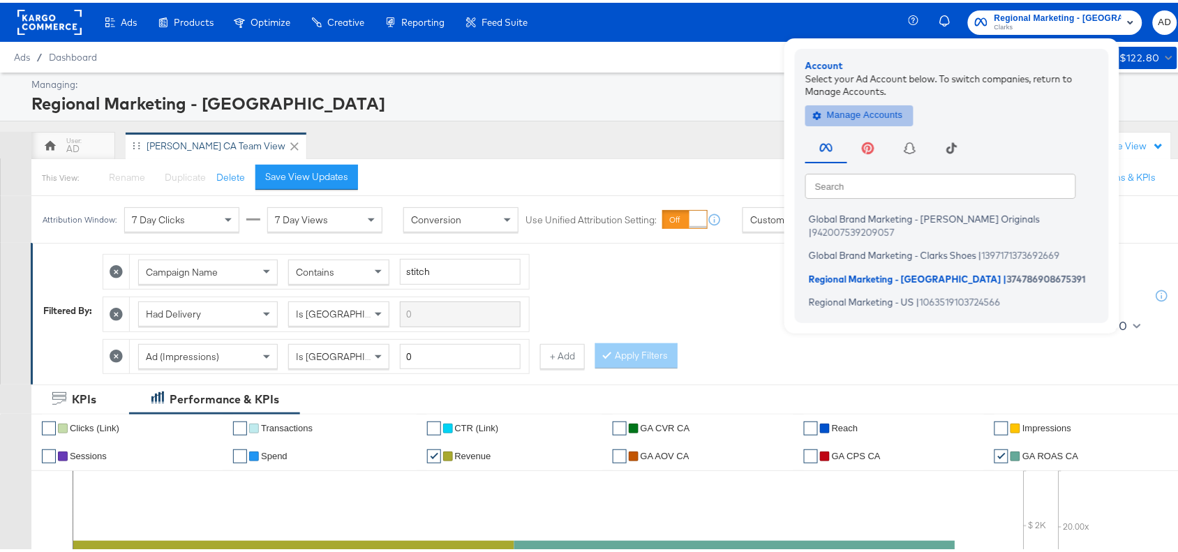
click at [877, 109] on span "Manage Accounts" at bounding box center [859, 113] width 87 height 16
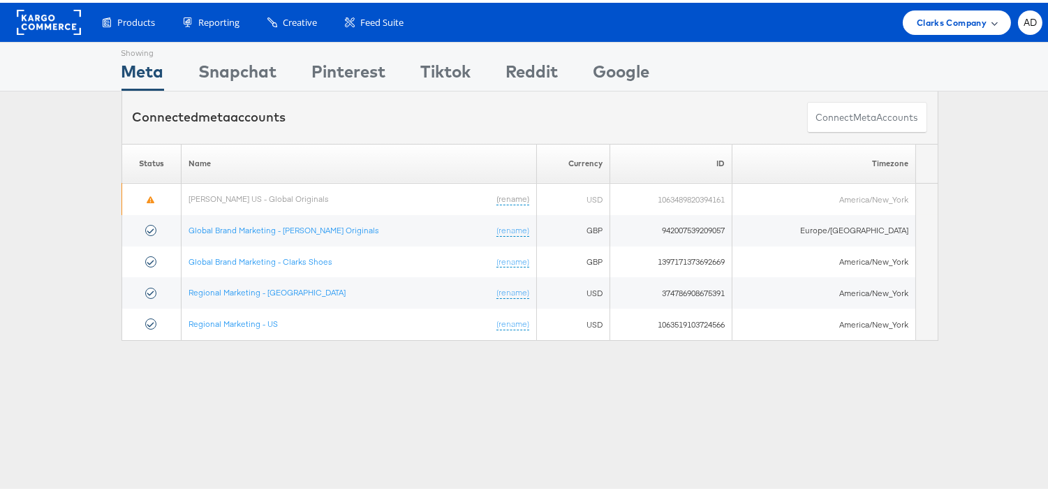
click at [935, 13] on span "Clarks Company" at bounding box center [952, 20] width 70 height 15
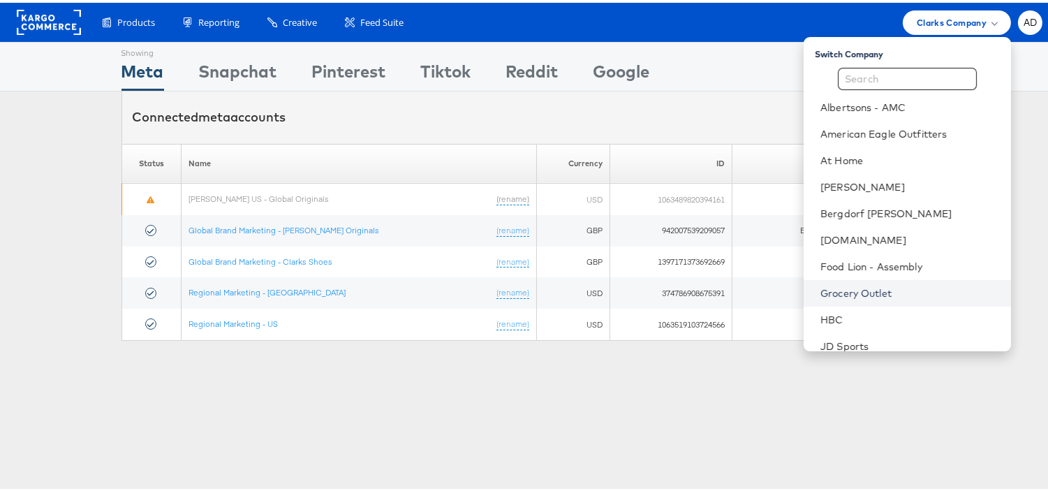
click at [827, 288] on link "Grocery Outlet" at bounding box center [909, 290] width 179 height 14
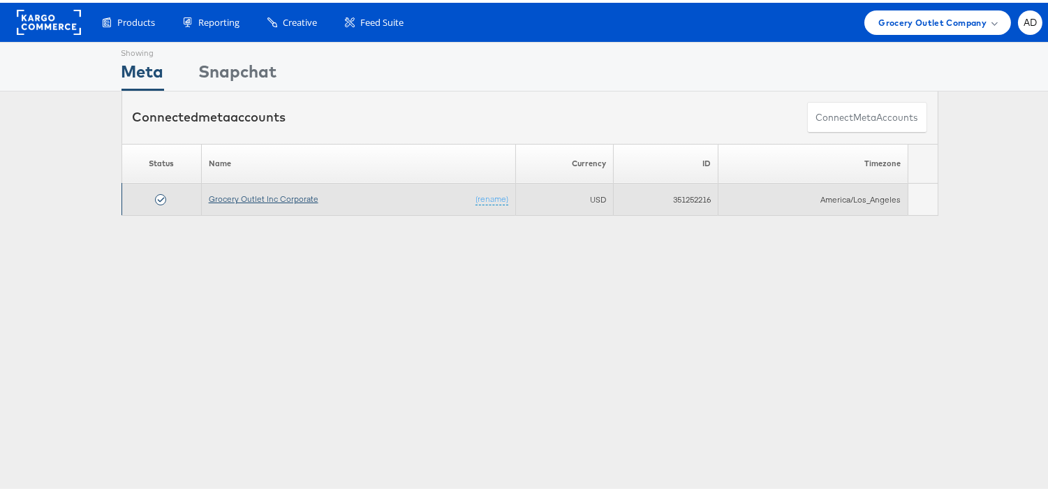
click at [290, 195] on link "Grocery Outlet Inc Corporate" at bounding box center [264, 196] width 110 height 10
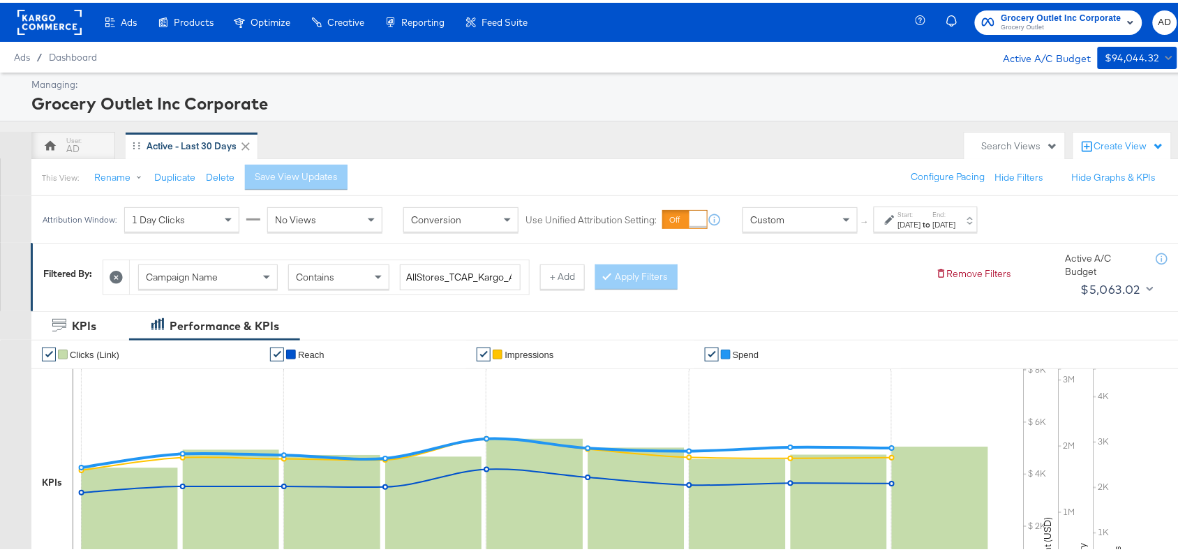
click at [919, 217] on div "[DATE]" at bounding box center [909, 221] width 23 height 11
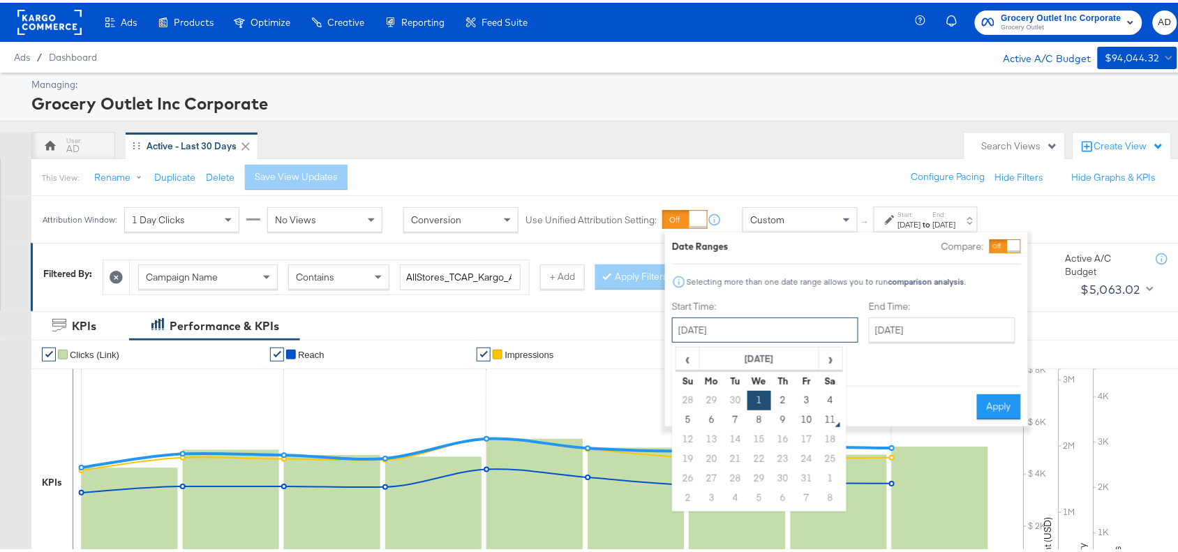
click at [771, 336] on input "[DATE]" at bounding box center [765, 327] width 186 height 25
click at [783, 416] on td "9" at bounding box center [783, 418] width 24 height 20
type input "[DATE]"
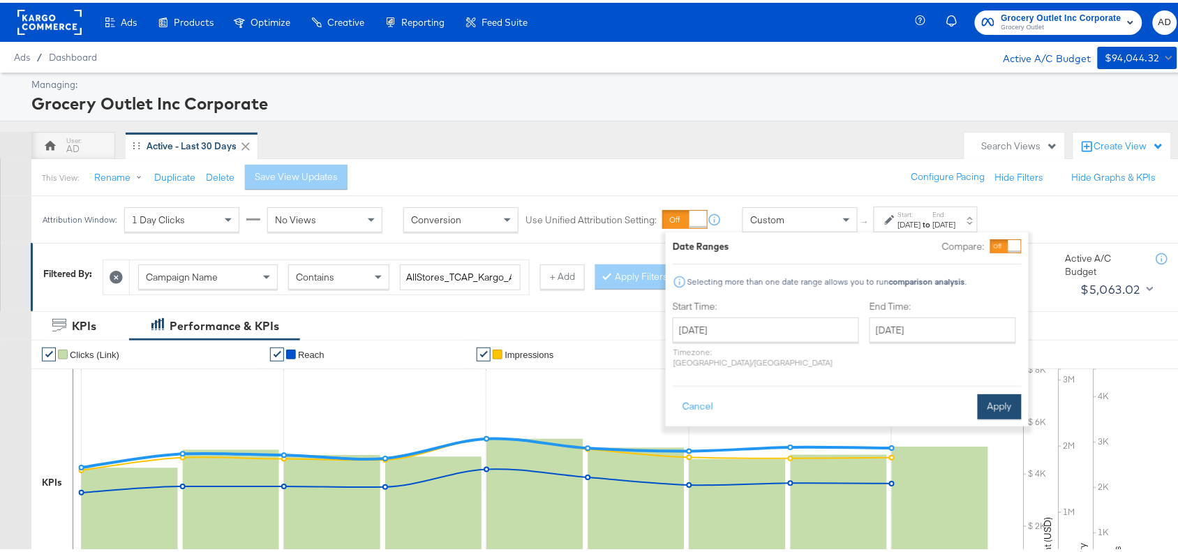
click at [999, 398] on button "Apply" at bounding box center [1000, 404] width 44 height 25
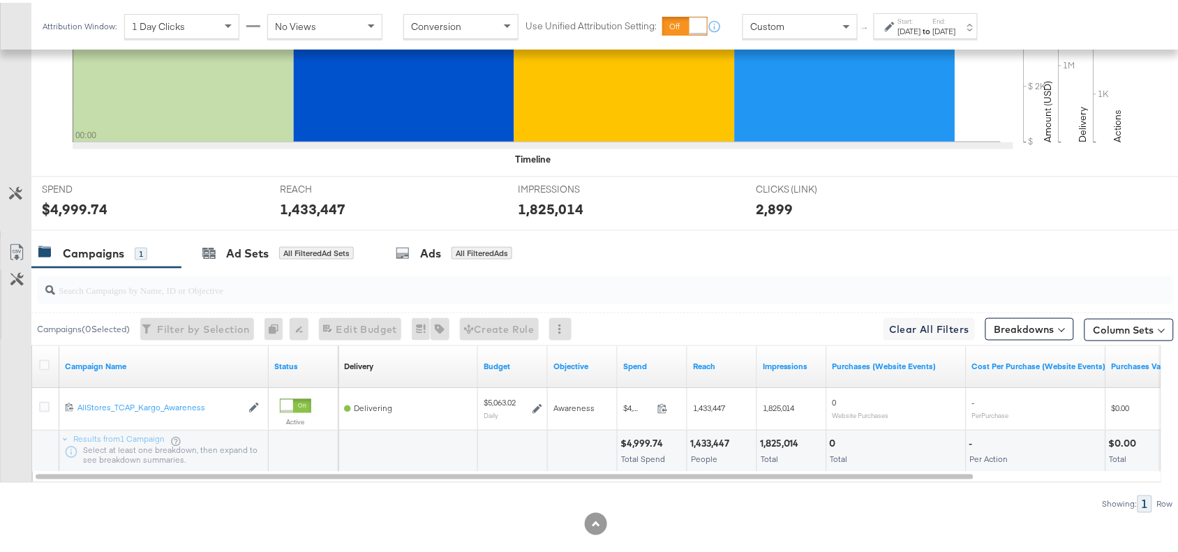
scroll to position [457, 0]
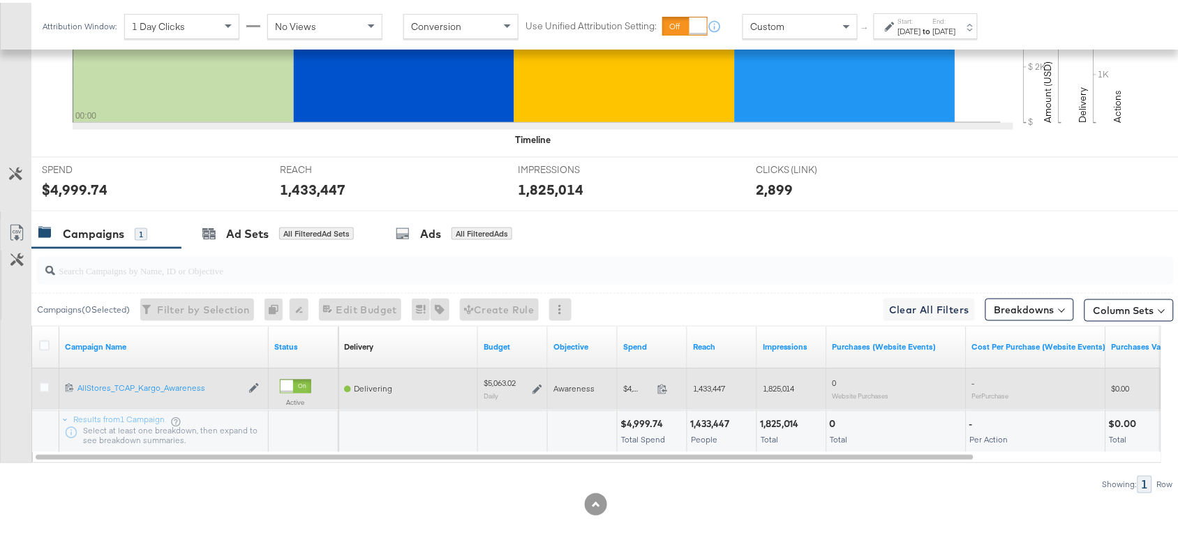
click at [658, 380] on div "$4,999.74 4999.74" at bounding box center [653, 387] width 70 height 22
click at [660, 387] on icon at bounding box center [663, 386] width 10 height 10
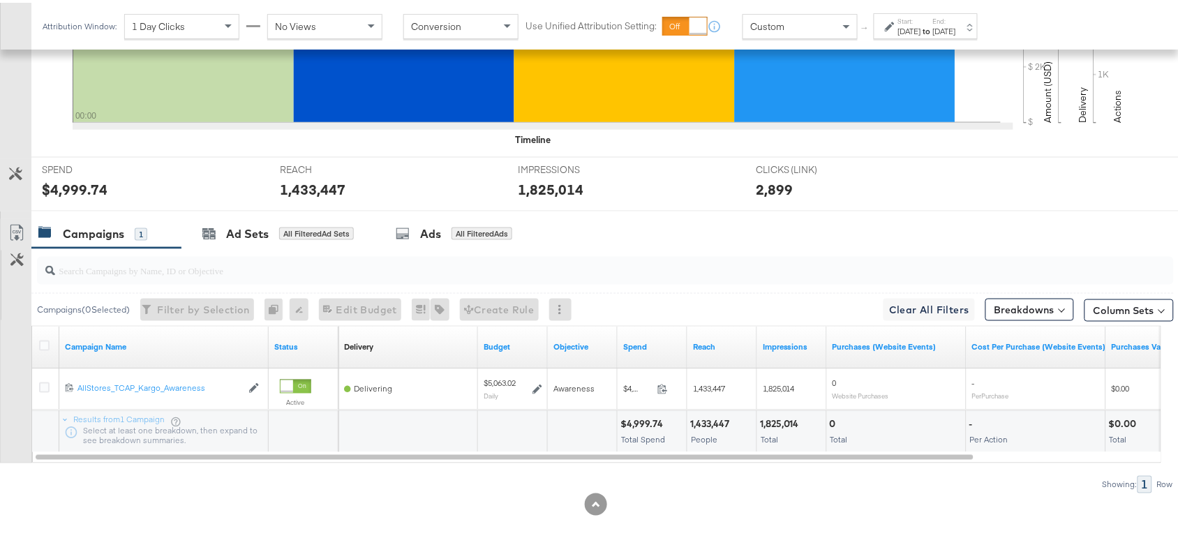
click at [921, 32] on div "[DATE]" at bounding box center [909, 28] width 23 height 11
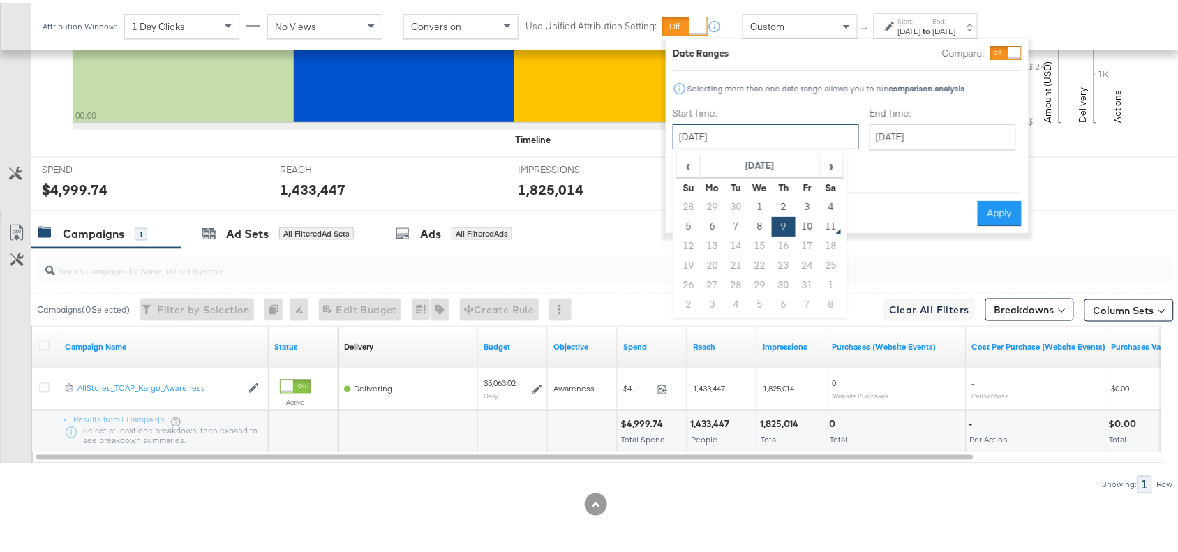
click at [765, 135] on input "October 9th 2025" at bounding box center [766, 133] width 186 height 25
click at [799, 220] on td "10" at bounding box center [808, 224] width 24 height 20
type input "October 10th 2025"
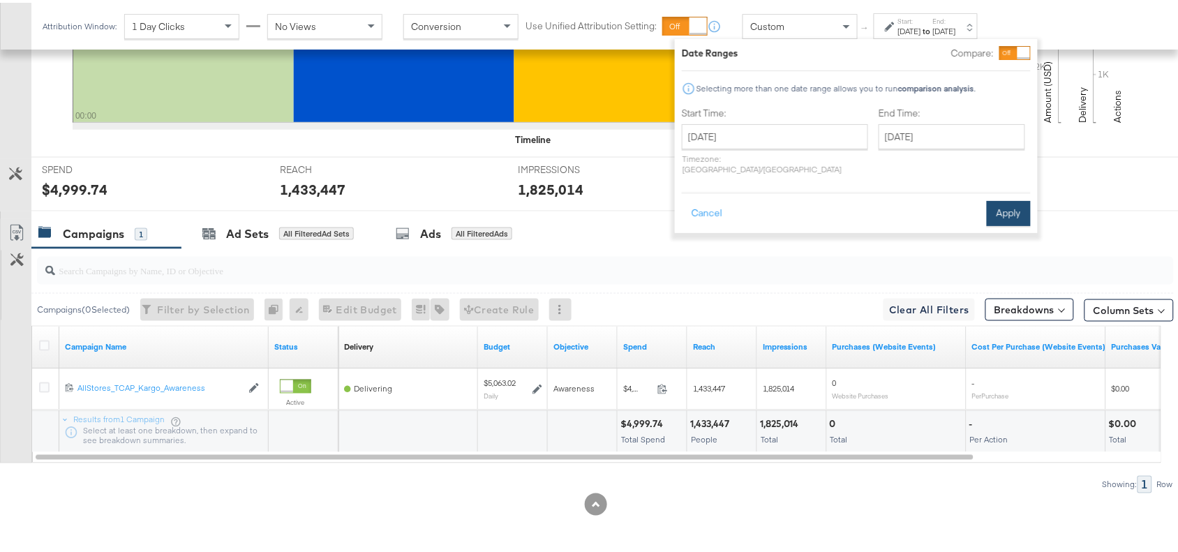
click at [1012, 198] on button "Apply" at bounding box center [1009, 210] width 44 height 25
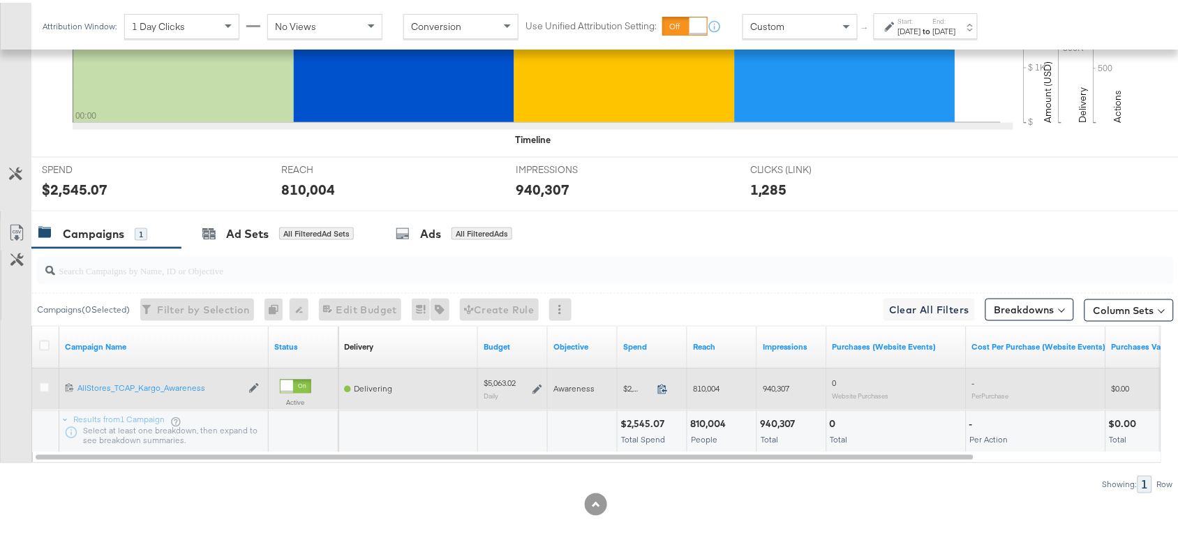
click at [658, 387] on icon at bounding box center [663, 386] width 10 height 10
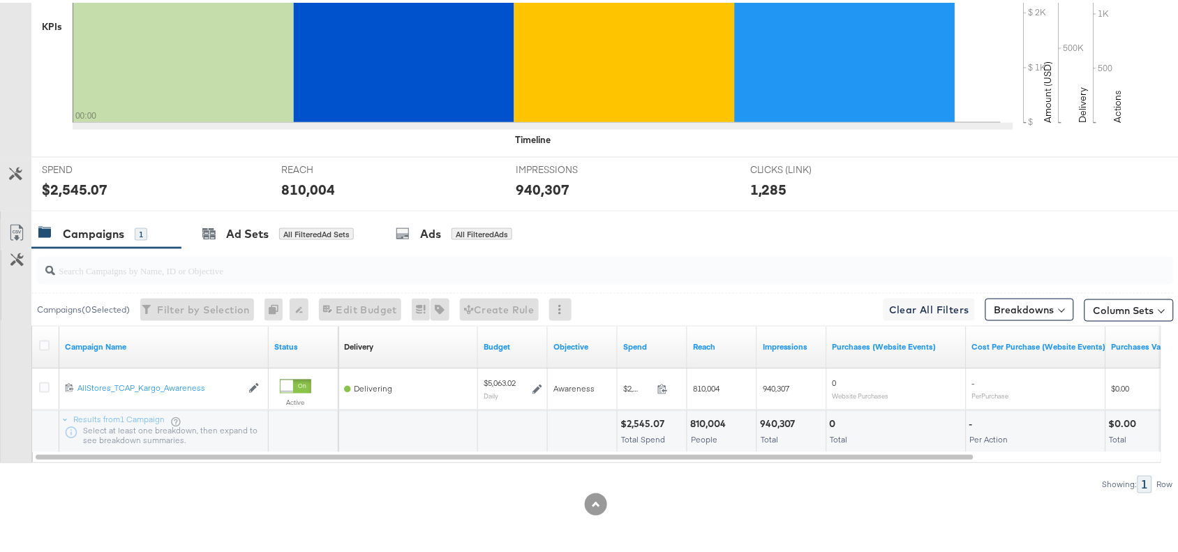
scroll to position [0, 0]
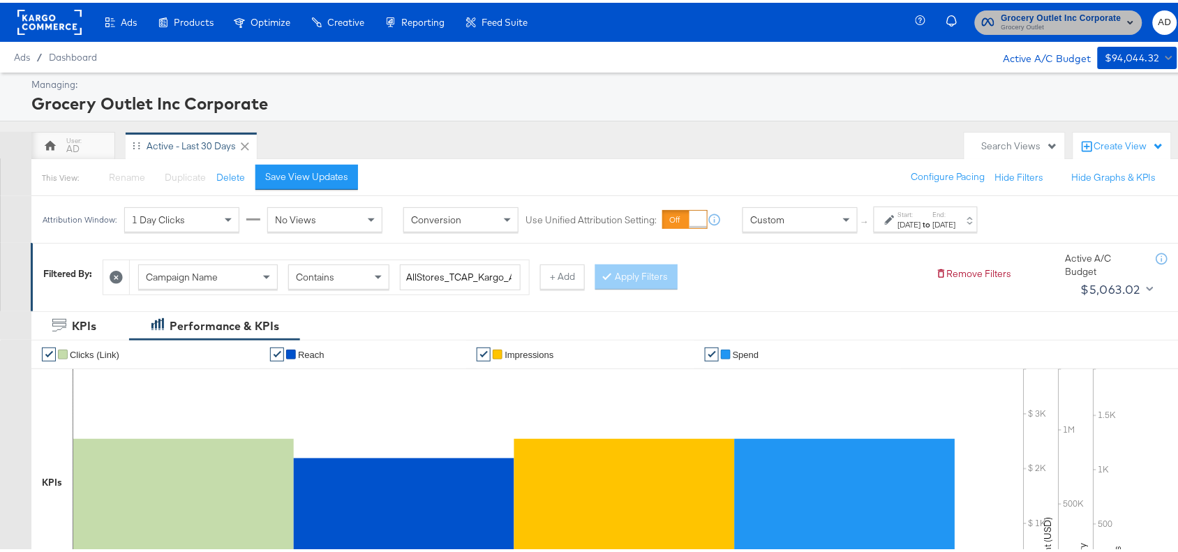
click at [1065, 21] on span "Grocery Outlet" at bounding box center [1062, 25] width 120 height 11
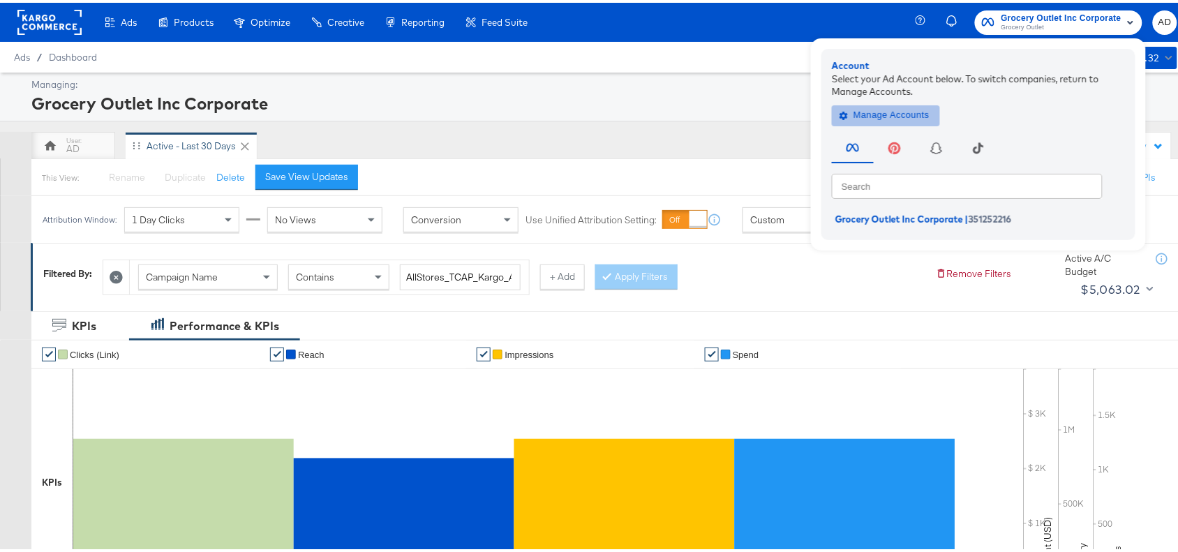
click at [869, 117] on span "Manage Accounts" at bounding box center [886, 113] width 87 height 16
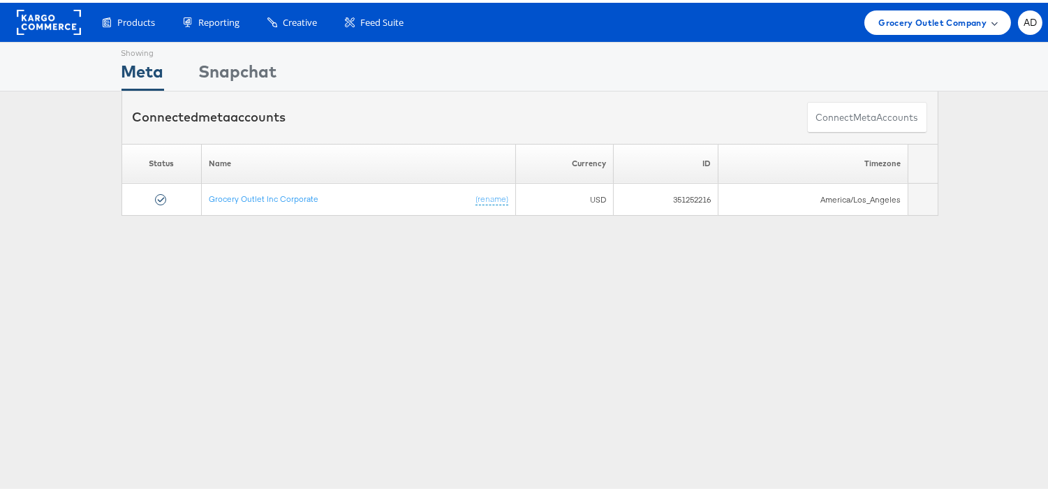
click at [905, 28] on div "Grocery Outlet Company" at bounding box center [937, 20] width 147 height 24
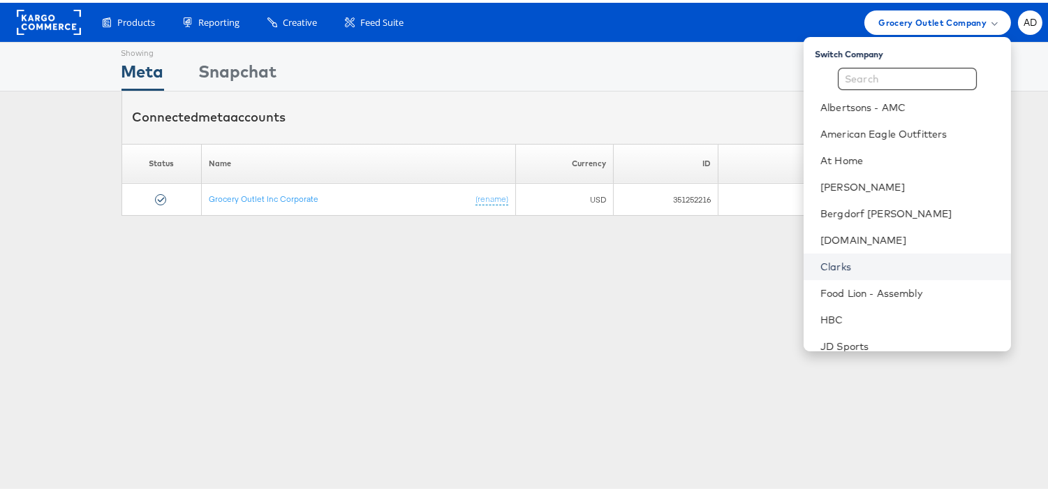
click at [820, 266] on link "Clarks" at bounding box center [909, 264] width 179 height 14
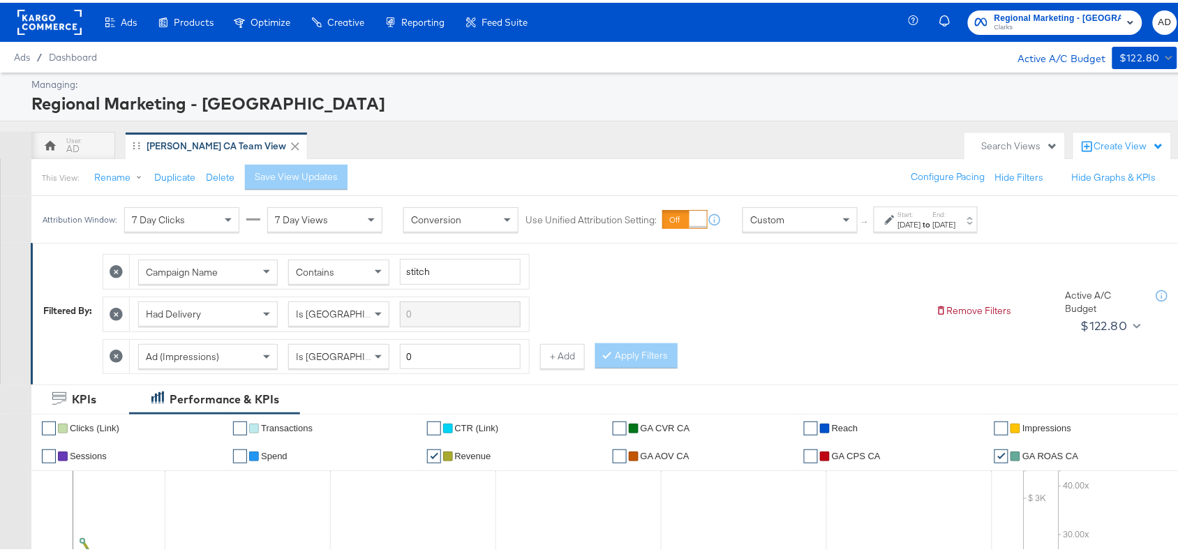
click at [933, 223] on strong "to" at bounding box center [927, 221] width 12 height 10
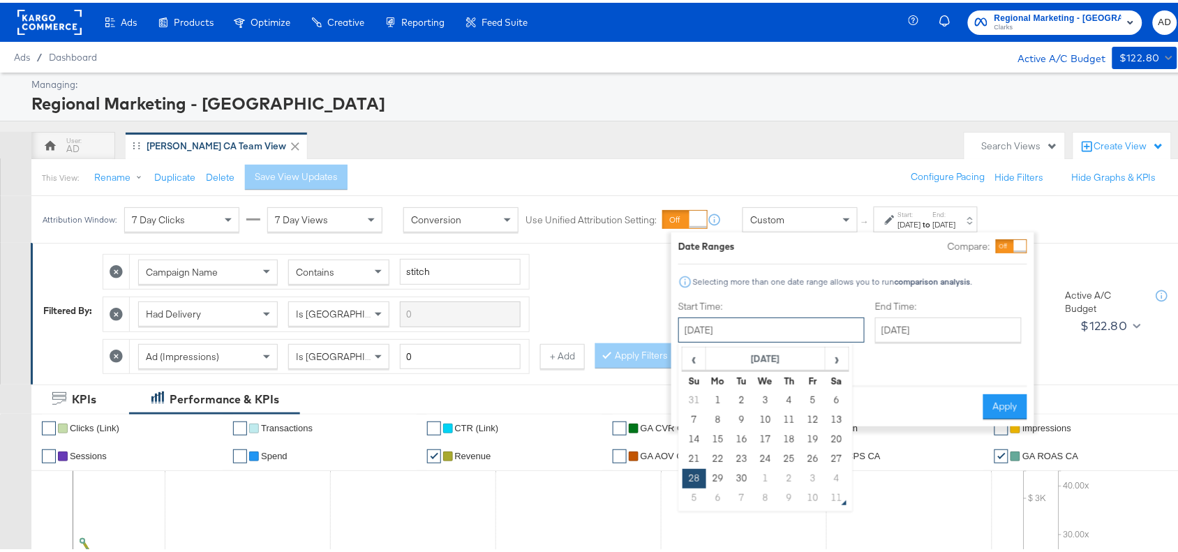
click at [787, 325] on input "[DATE]" at bounding box center [772, 327] width 186 height 25
click at [835, 358] on span "›" at bounding box center [837, 356] width 22 height 21
click at [791, 417] on td "9" at bounding box center [790, 418] width 24 height 20
type input "[DATE]"
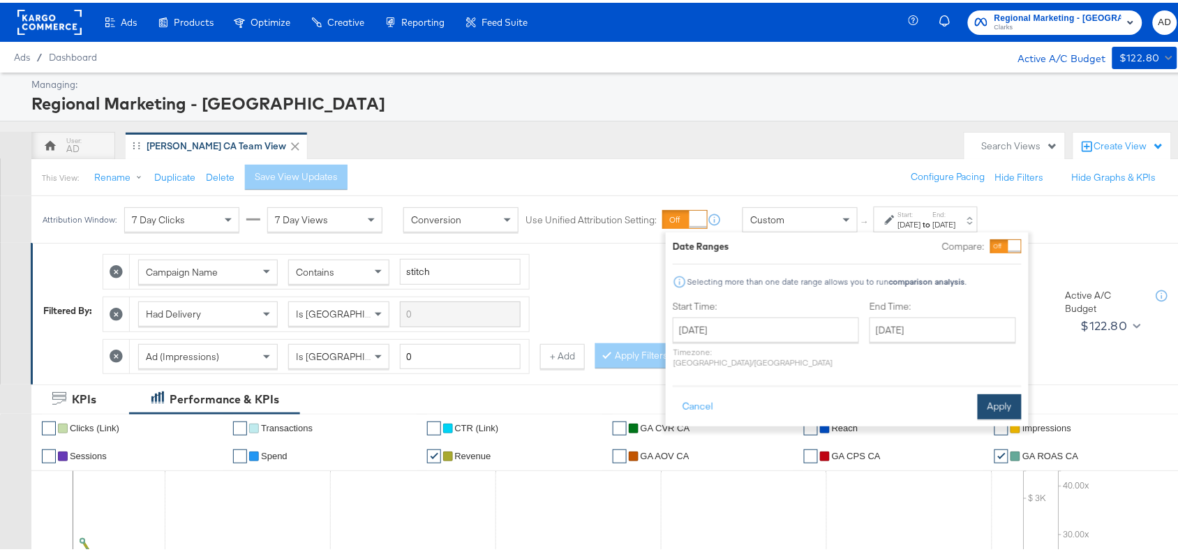
click at [1002, 396] on button "Apply" at bounding box center [1000, 404] width 44 height 25
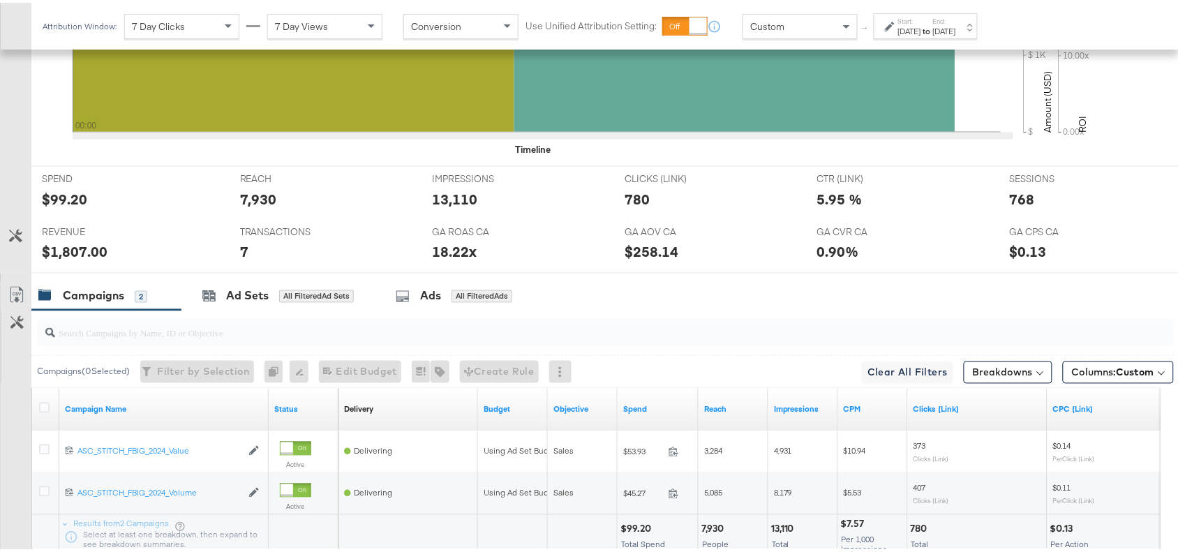
scroll to position [656, 0]
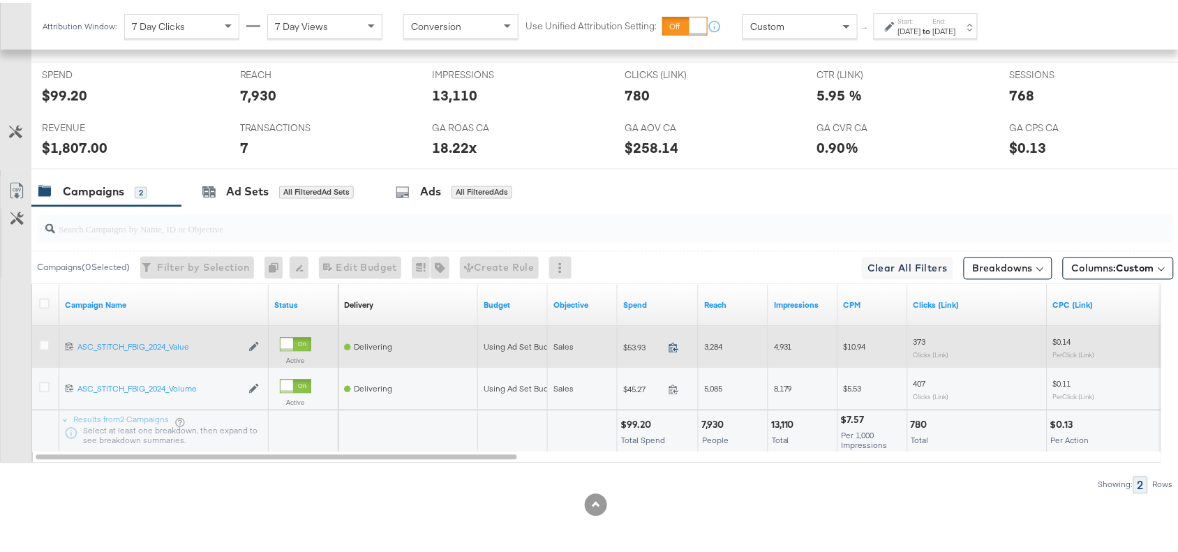
click at [672, 343] on icon at bounding box center [674, 345] width 10 height 10
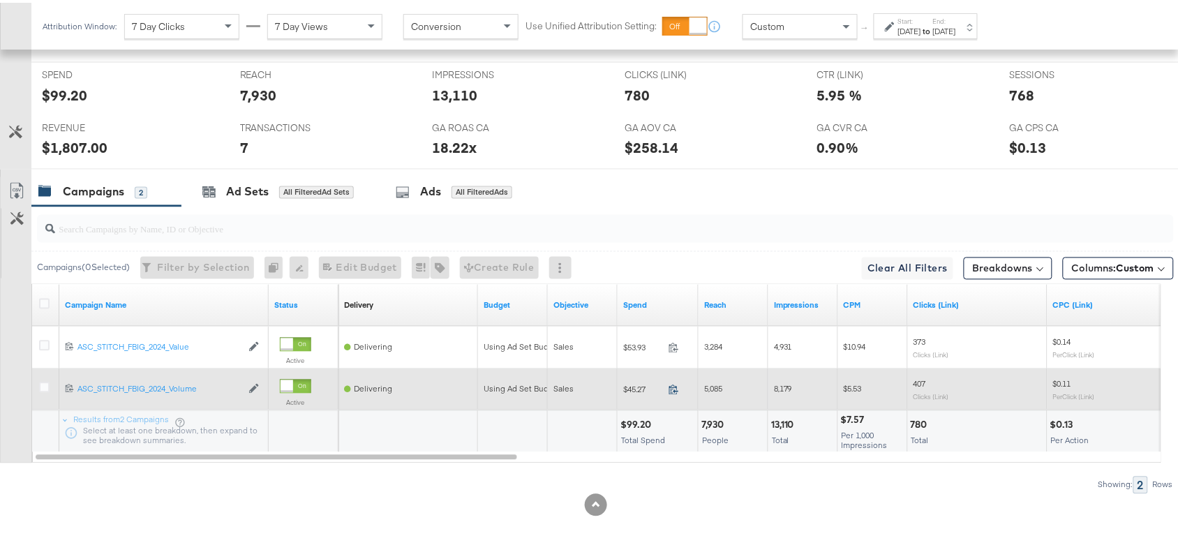
click at [672, 385] on icon at bounding box center [674, 387] width 10 height 10
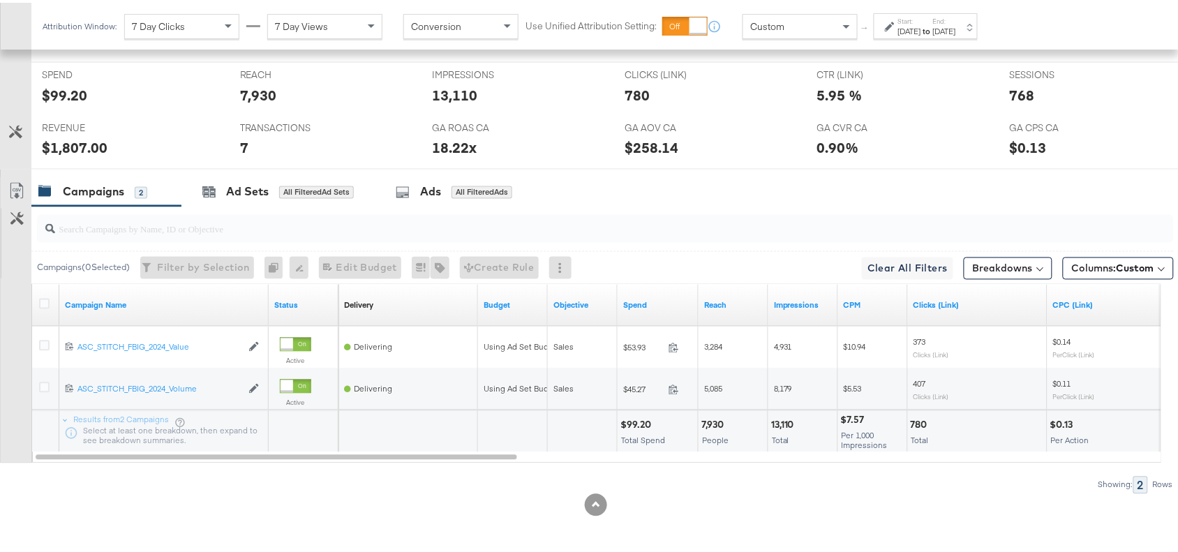
click at [933, 26] on strong "to" at bounding box center [927, 28] width 12 height 10
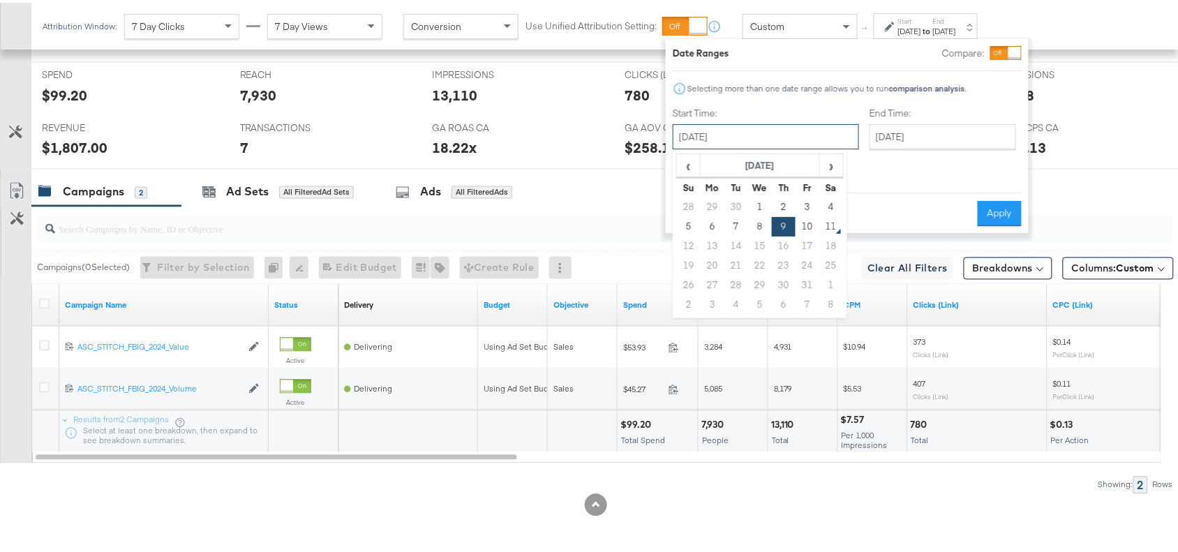
click at [784, 133] on input "[DATE]" at bounding box center [766, 133] width 186 height 25
click at [806, 225] on td "10" at bounding box center [808, 224] width 24 height 20
type input "[DATE]"
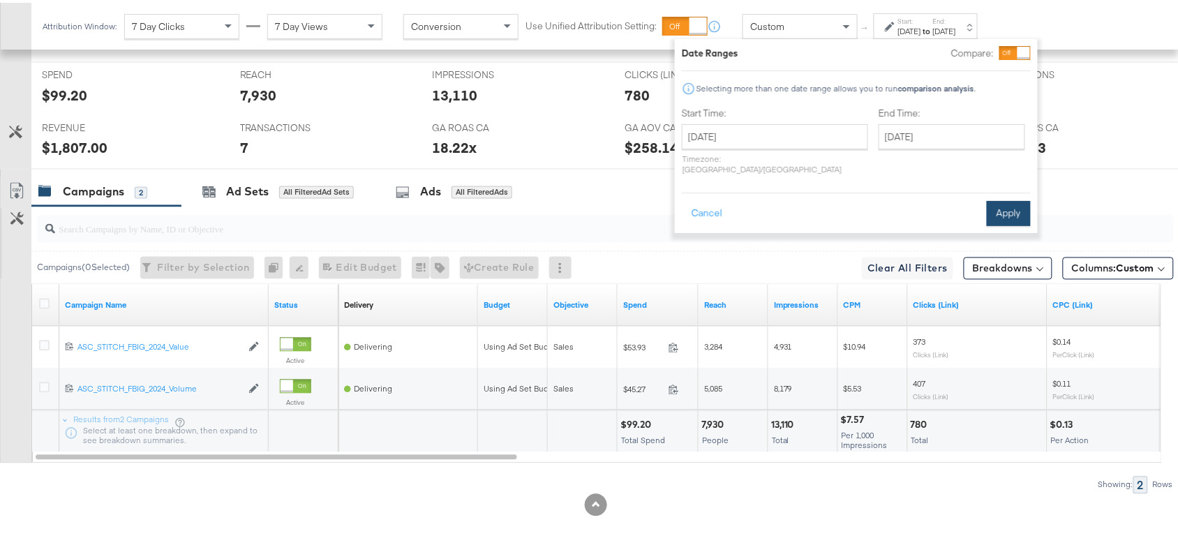
click at [1007, 202] on button "Apply" at bounding box center [1009, 210] width 44 height 25
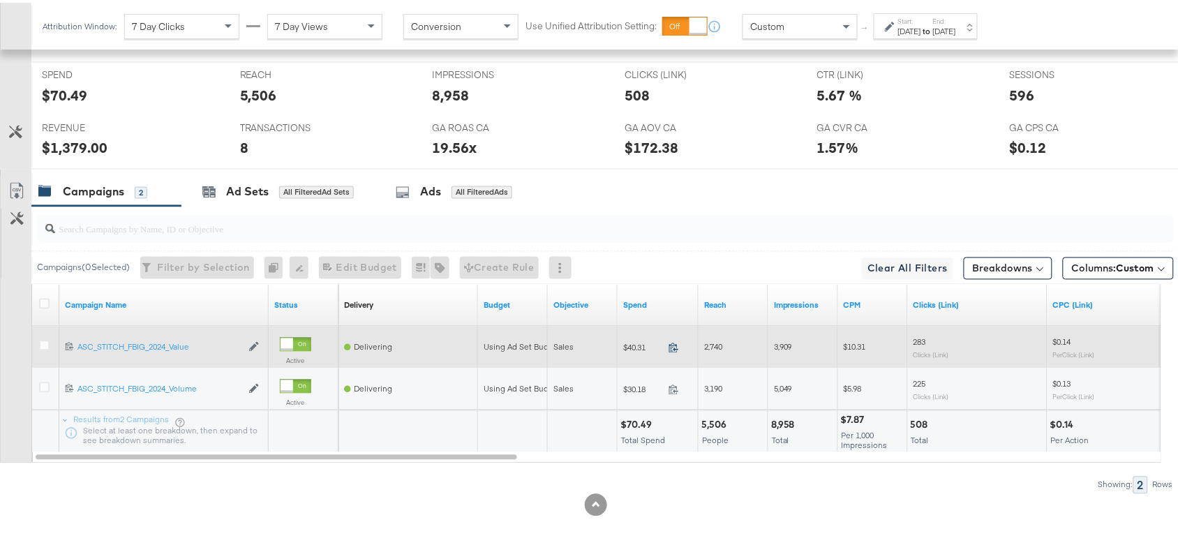
click at [674, 343] on icon at bounding box center [674, 345] width 10 height 10
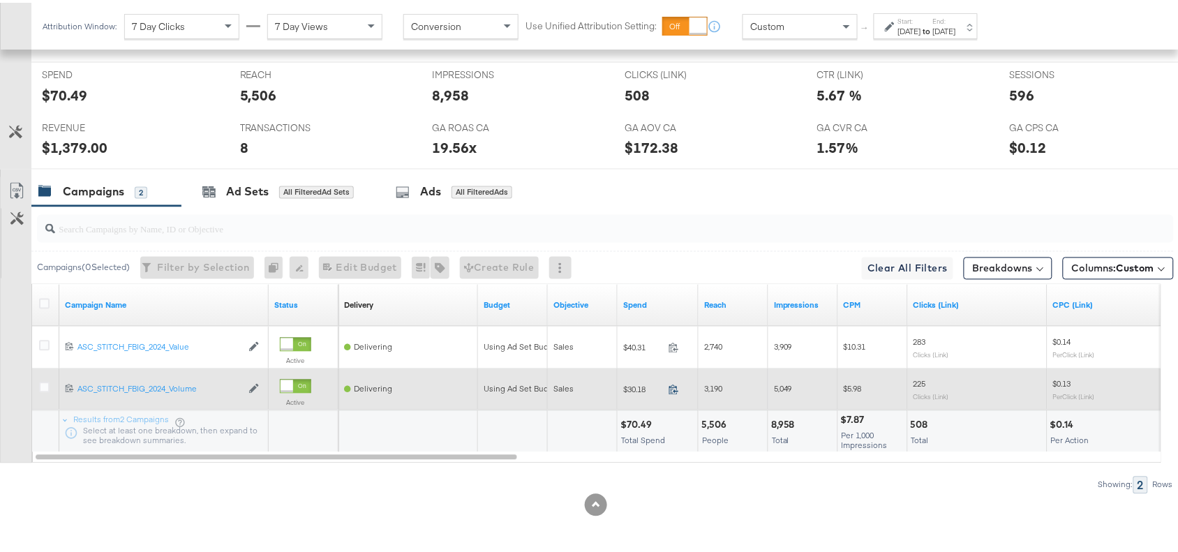
click at [676, 385] on icon at bounding box center [674, 387] width 10 height 10
